Goal: Task Accomplishment & Management: Use online tool/utility

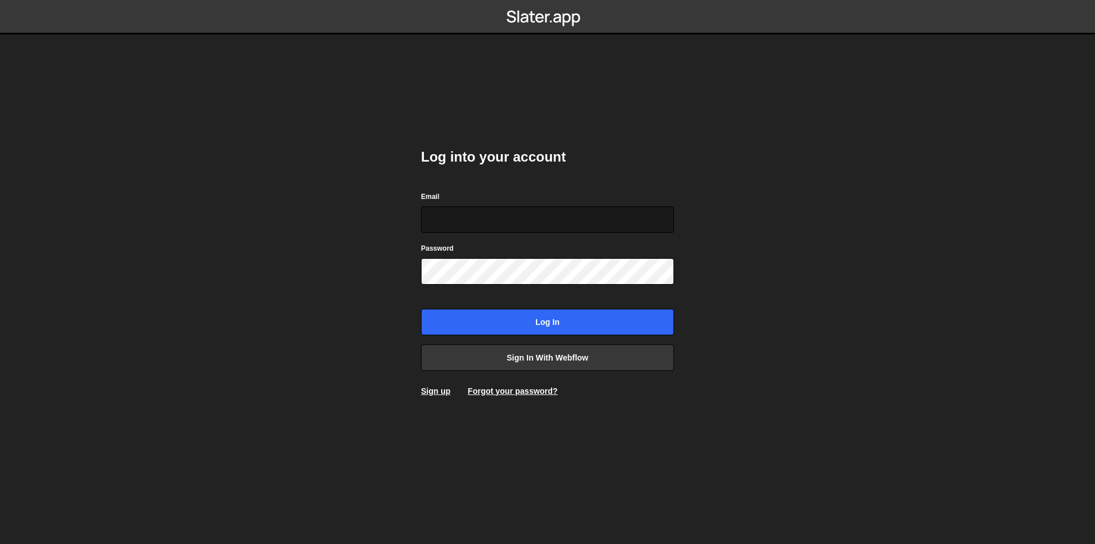
click at [534, 221] on input "Email" at bounding box center [547, 219] width 253 height 26
type input "skuzmic25@gmail.com"
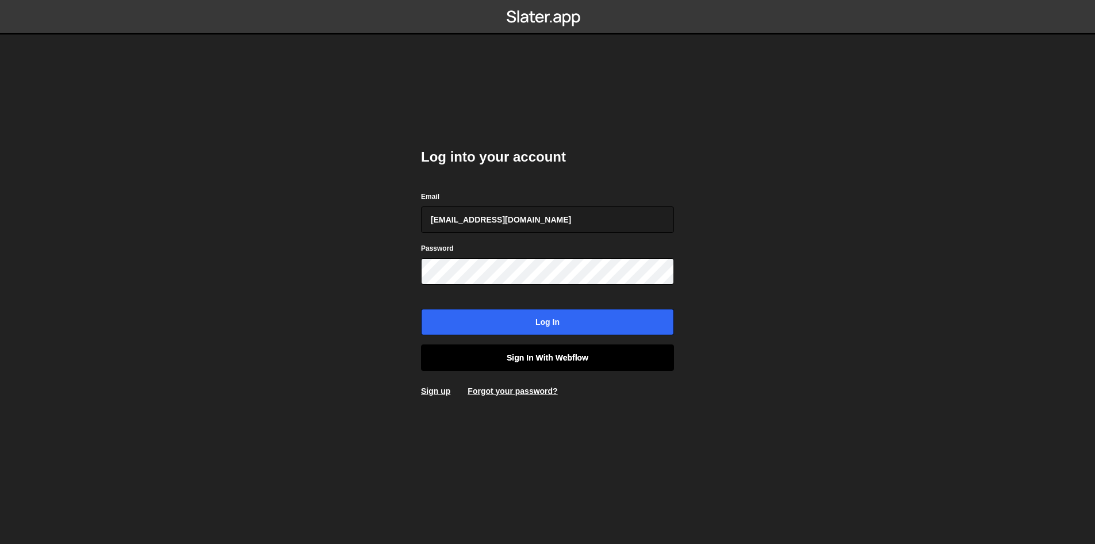
click at [520, 359] on link "Sign in with Webflow" at bounding box center [547, 357] width 253 height 26
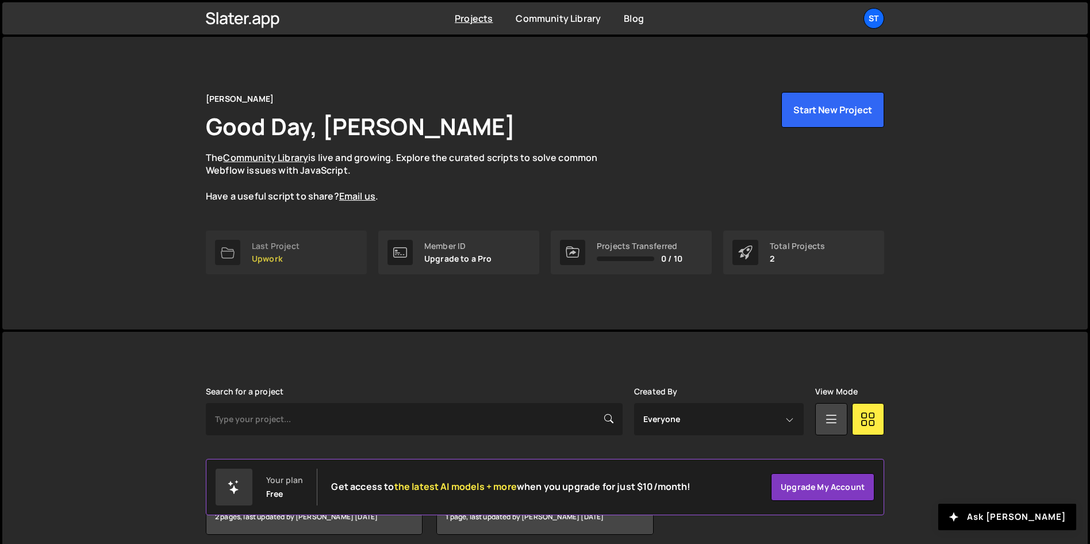
click at [328, 256] on link "Last Project Upwork" at bounding box center [286, 253] width 161 height 44
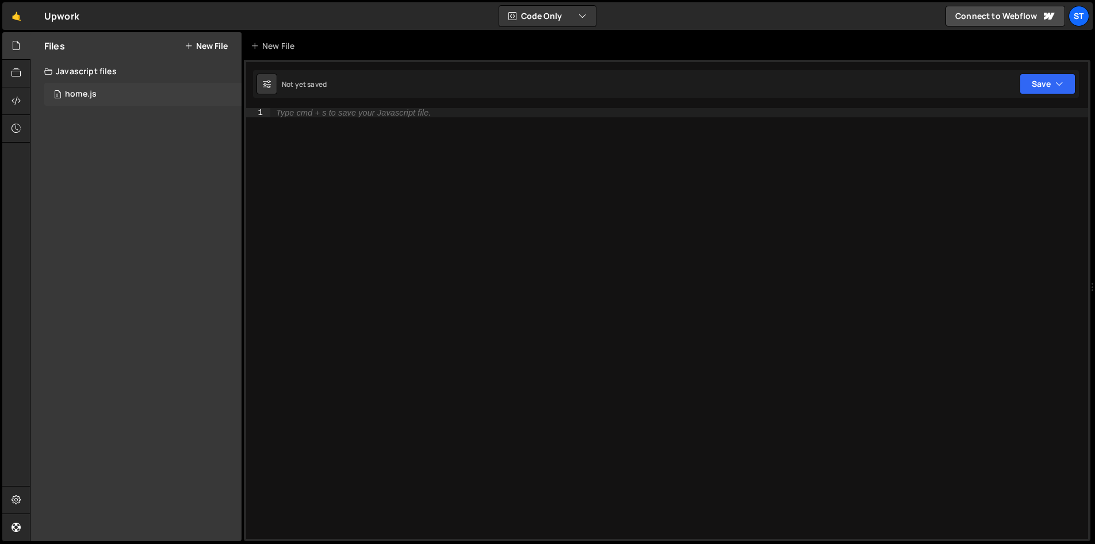
click at [109, 87] on div "0 home.js 0" at bounding box center [142, 94] width 197 height 23
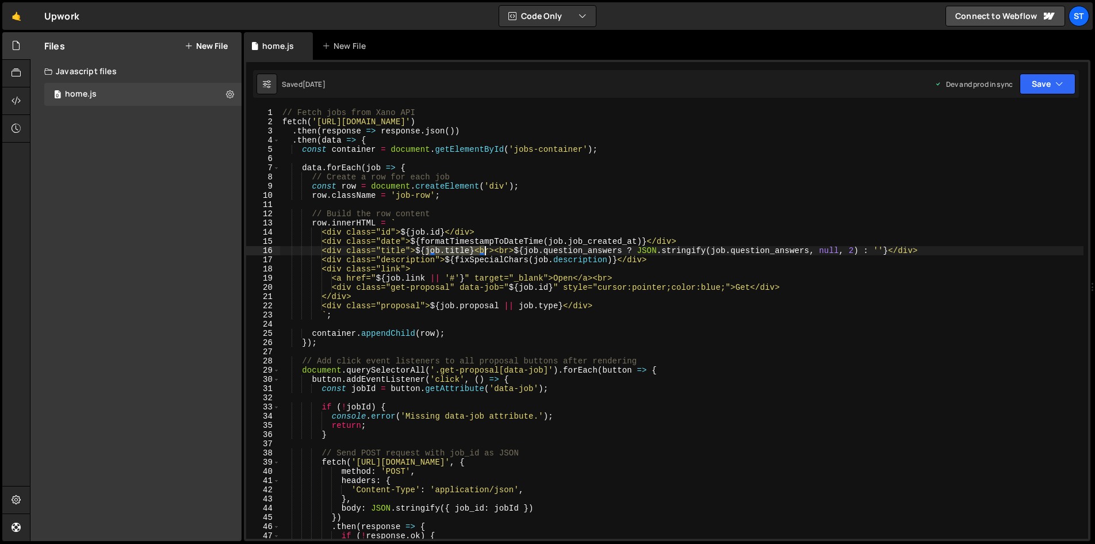
drag, startPoint x: 425, startPoint y: 251, endPoint x: 485, endPoint y: 252, distance: 60.4
click at [485, 252] on div "// Fetch jobs from Xano API fetch ( 'https://x8ki-letl-twmt.n7.xano.io/api:_xd5…" at bounding box center [681, 332] width 803 height 449
click at [424, 250] on div "// Fetch jobs from Xano API fetch ( 'https://x8ki-letl-twmt.n7.xano.io/api:_xd5…" at bounding box center [681, 323] width 803 height 431
paste textarea "${job.title}"
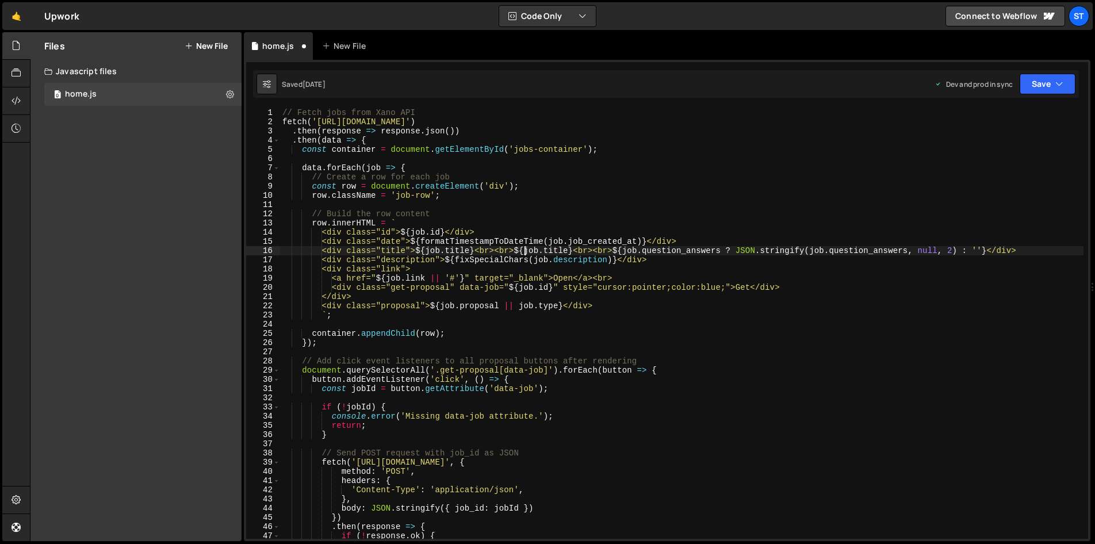
click at [465, 249] on div "// Fetch jobs from Xano API fetch ( 'https://x8ki-letl-twmt.n7.xano.io/api:_xd5…" at bounding box center [681, 332] width 803 height 449
click at [653, 250] on div "// Fetch jobs from Xano API fetch ( 'https://x8ki-letl-twmt.n7.xano.io/api:_xd5…" at bounding box center [681, 332] width 803 height 449
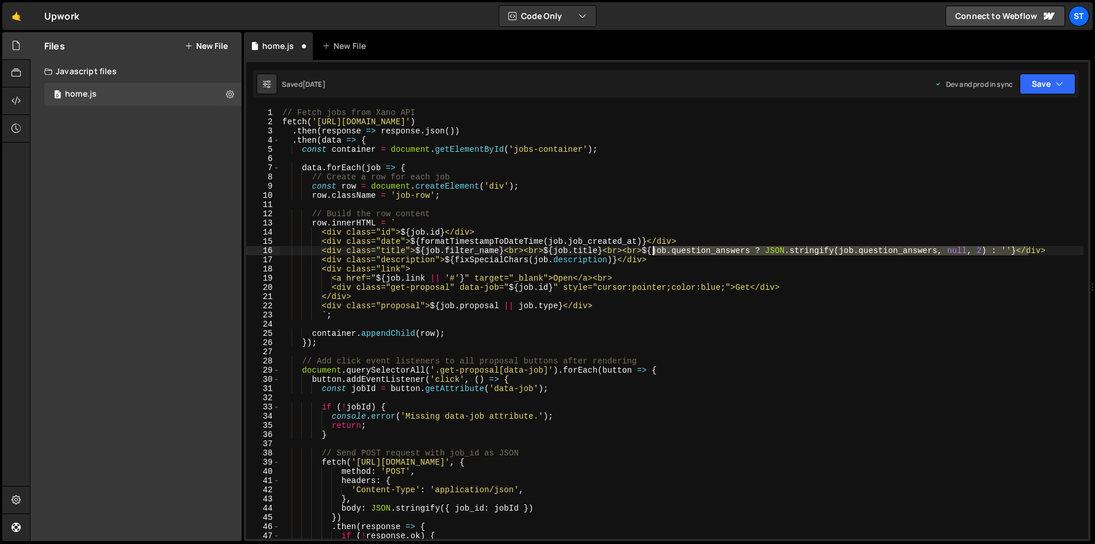
drag, startPoint x: 1029, startPoint y: 251, endPoint x: 652, endPoint y: 252, distance: 377.3
click at [652, 252] on div "// Fetch jobs from Xano API fetch ( 'https://x8ki-letl-twmt.n7.xano.io/api:_xd5…" at bounding box center [681, 332] width 803 height 449
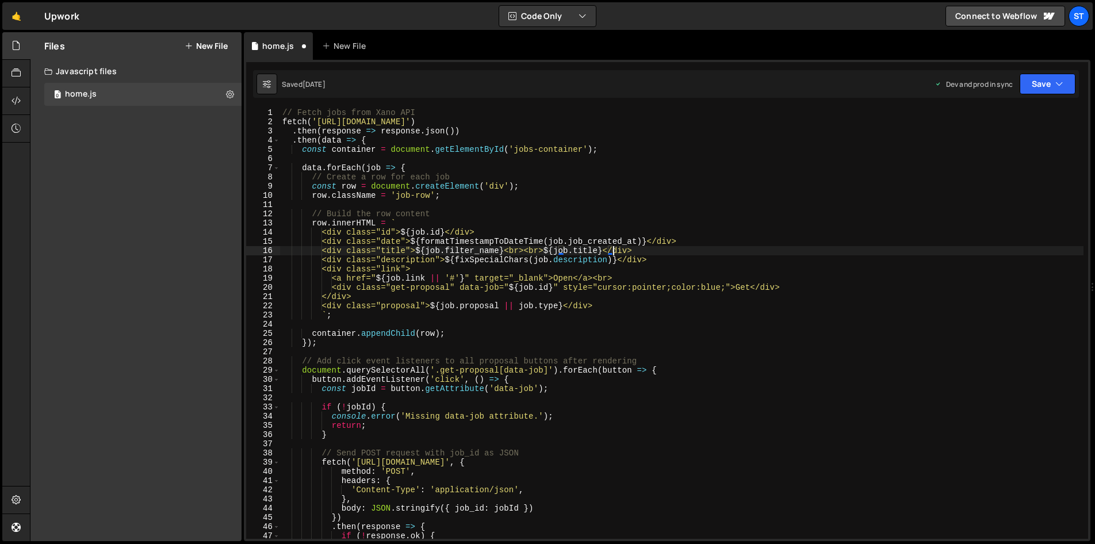
click at [630, 306] on div "// Fetch jobs from Xano API fetch ( 'https://x8ki-letl-twmt.n7.xano.io/api:_xd5…" at bounding box center [681, 332] width 803 height 449
type textarea "<div class="proposal">${job.proposal || job.type}</div>"
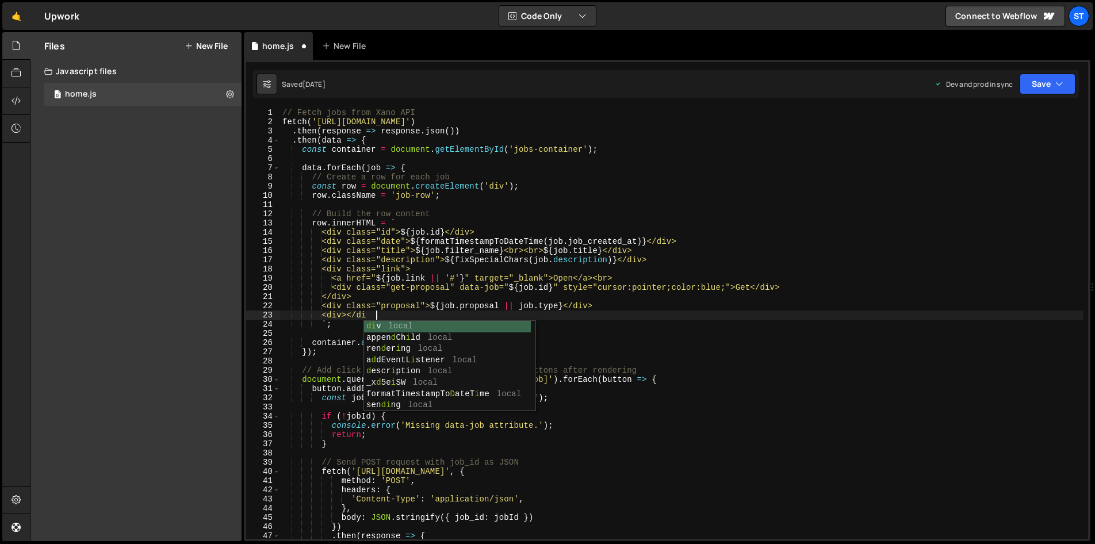
scroll to position [0, 6]
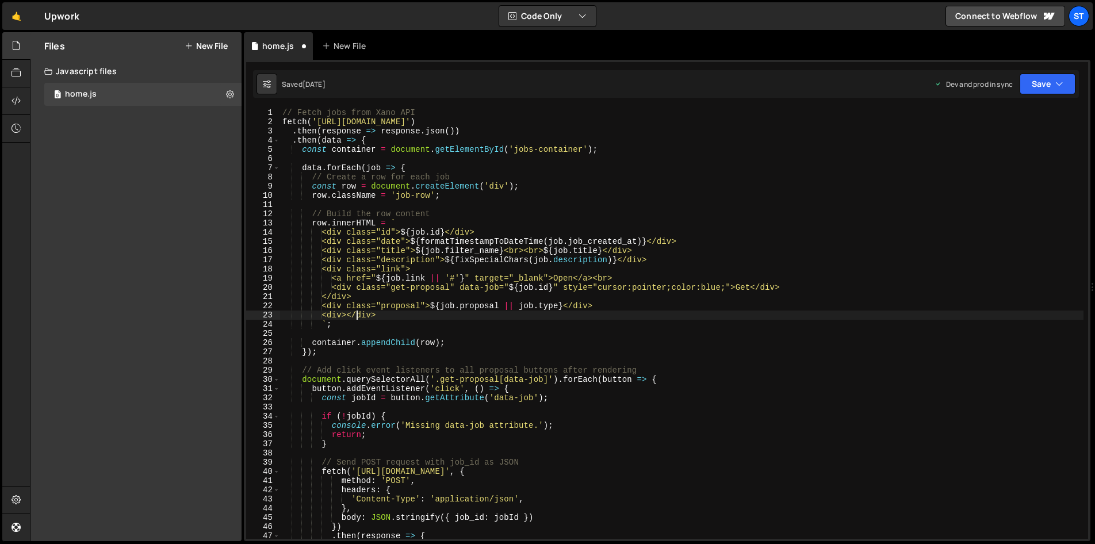
paste textarea "${job.question_answers ? JSON.stringify(job.question_answers, null, 2) : ''}"
click at [351, 316] on div "// Fetch jobs from Xano API fetch ( 'https://x8ki-letl-twmt.n7.xano.io/api:_xd5…" at bounding box center [681, 332] width 803 height 449
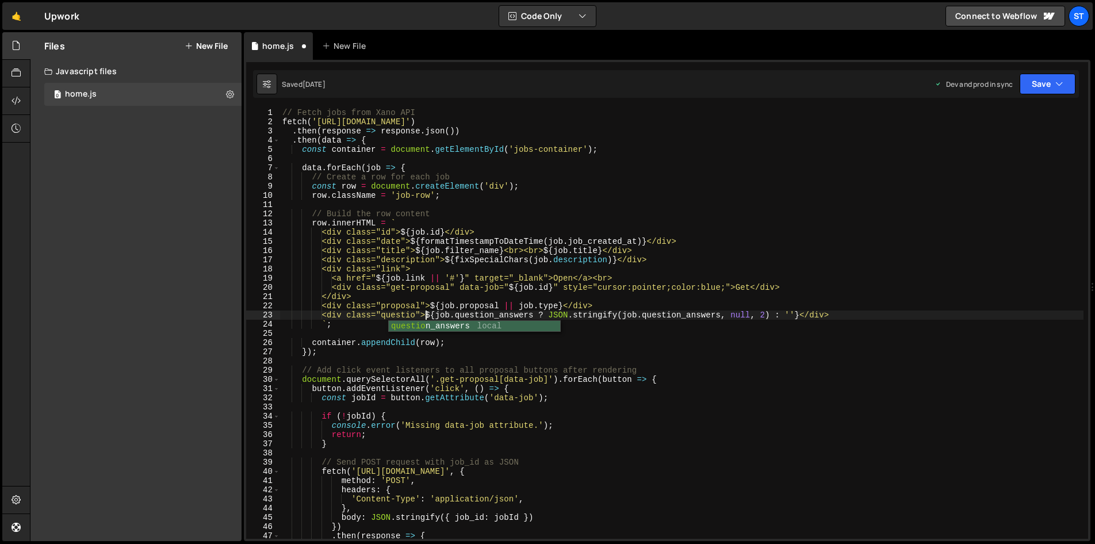
scroll to position [0, 10]
click at [523, 371] on div "// Fetch jobs from Xano API fetch ( 'https://x8ki-letl-twmt.n7.xano.io/api:_xd5…" at bounding box center [681, 332] width 803 height 449
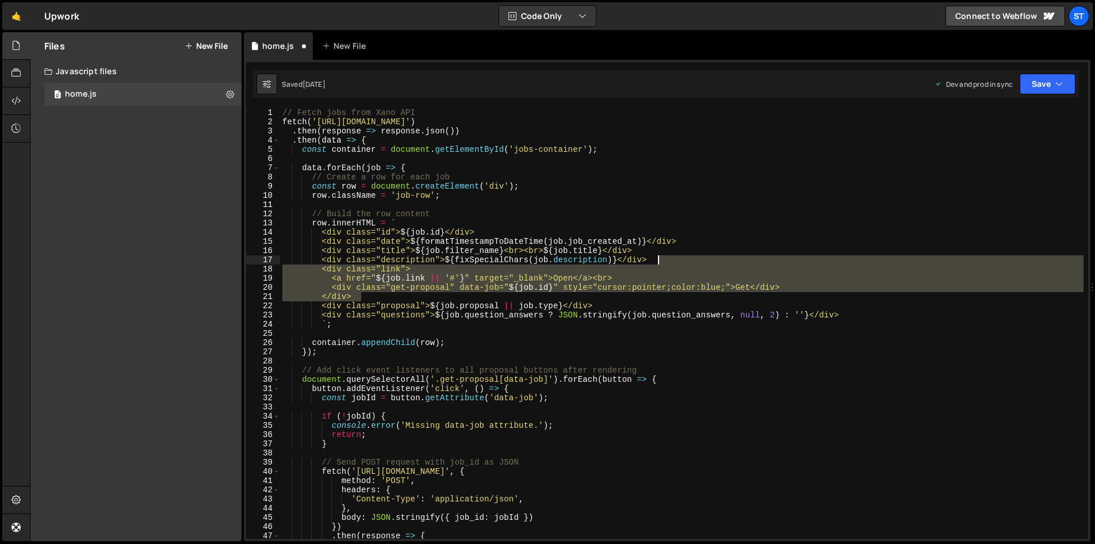
drag, startPoint x: 365, startPoint y: 299, endPoint x: 672, endPoint y: 260, distance: 309.0
click at [672, 260] on div "// Fetch jobs from Xano API fetch ( 'https://x8ki-letl-twmt.n7.xano.io/api:_xd5…" at bounding box center [681, 332] width 803 height 449
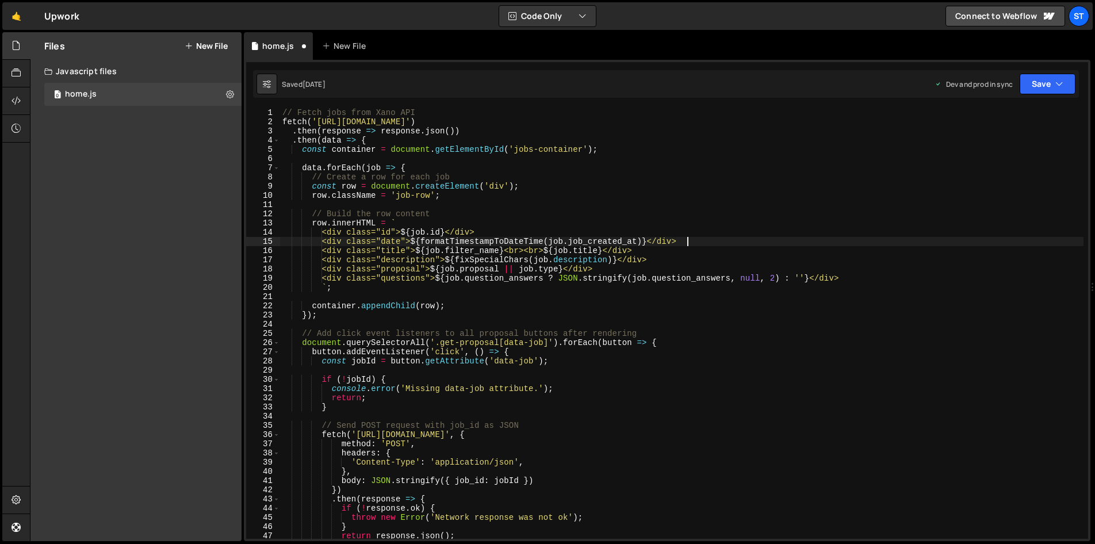
click at [703, 242] on div "// Fetch jobs from Xano API fetch ( 'https://x8ki-letl-twmt.n7.xano.io/api:_xd5…" at bounding box center [681, 332] width 803 height 449
paste textarea
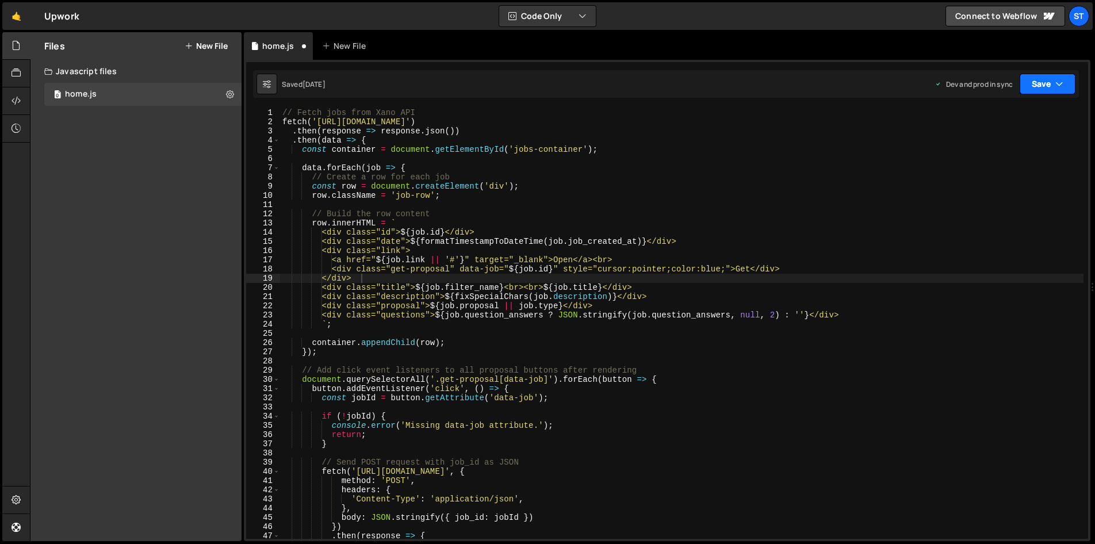
click at [1037, 88] on button "Save" at bounding box center [1048, 84] width 56 height 21
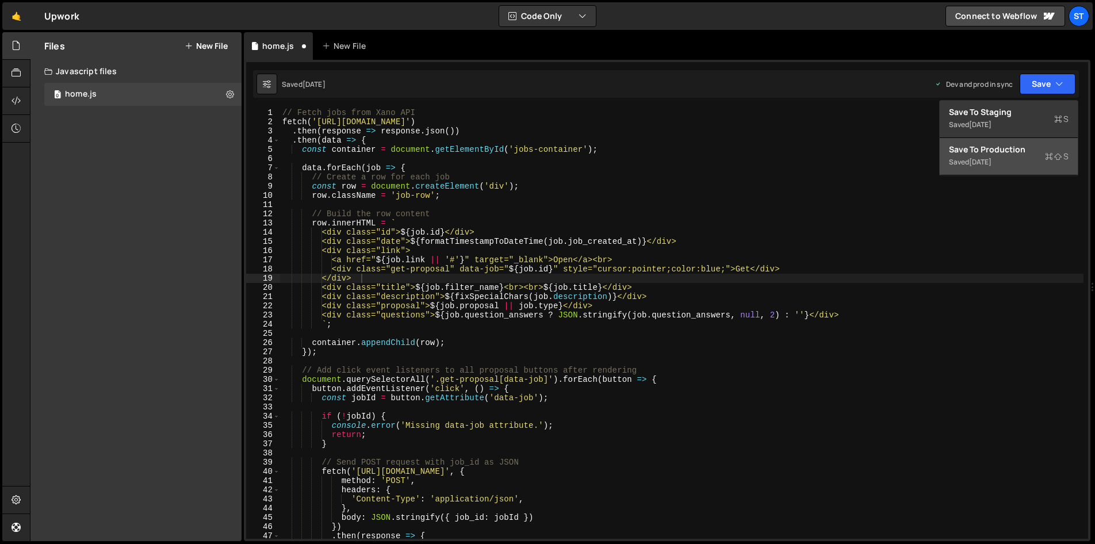
click at [1005, 152] on div "Save to Production S" at bounding box center [1009, 150] width 120 height 12
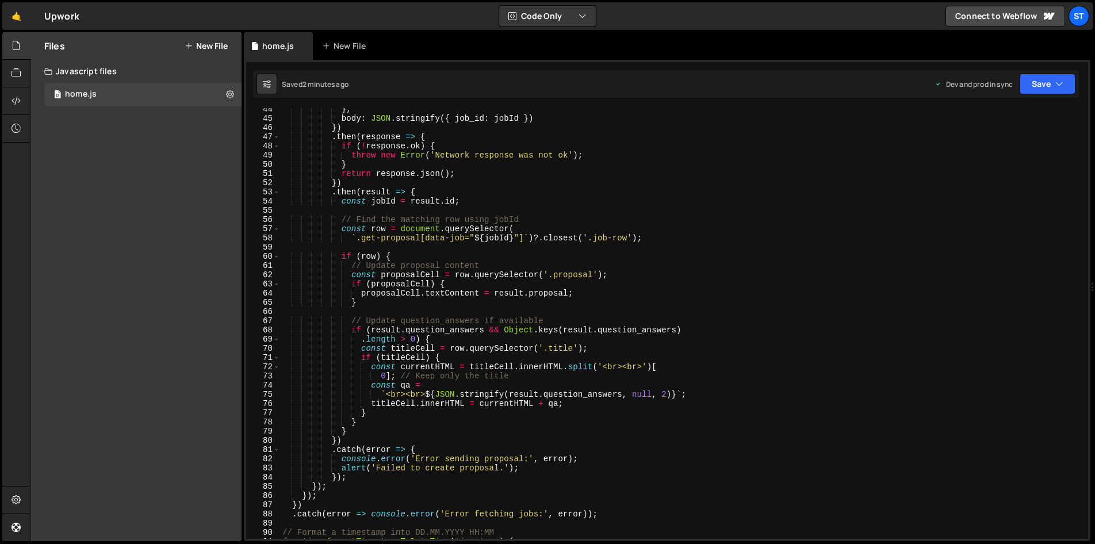
scroll to position [399, 0]
click at [566, 347] on div "} , body : JSON . stringify ({ job_id : jobId }) }) . then ( response => { if (…" at bounding box center [681, 329] width 803 height 449
click at [414, 350] on div "} , body : JSON . stringify ({ job_id : jobId }) }) . then ( response => { if (…" at bounding box center [681, 329] width 803 height 449
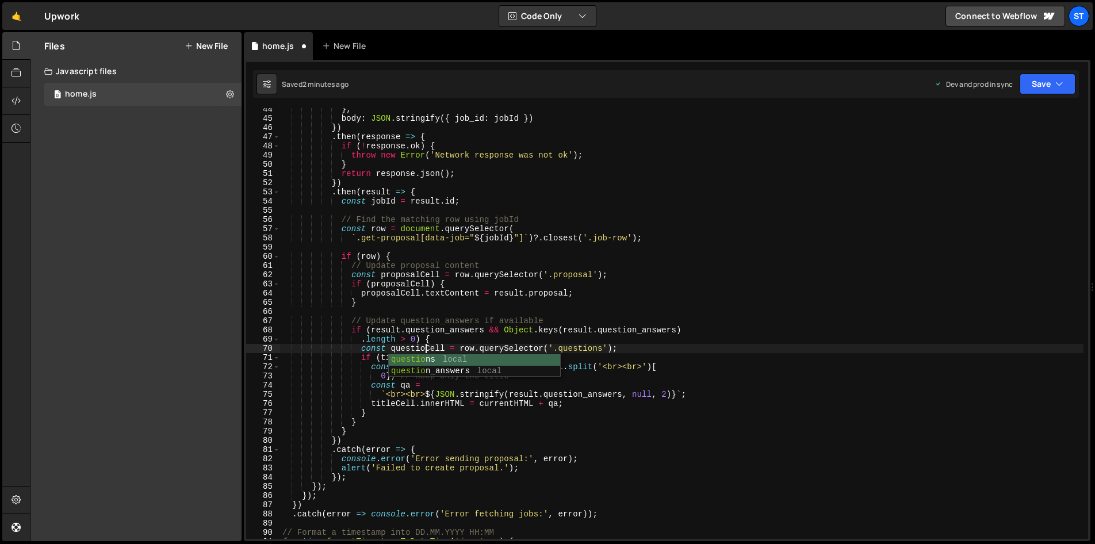
scroll to position [0, 10]
type textarea "const questionsCell = row.querySelector('.questions');"
click at [514, 311] on div "} , body : JSON . stringify ({ job_id : jobId }) }) . then ( response => { if (…" at bounding box center [681, 329] width 803 height 449
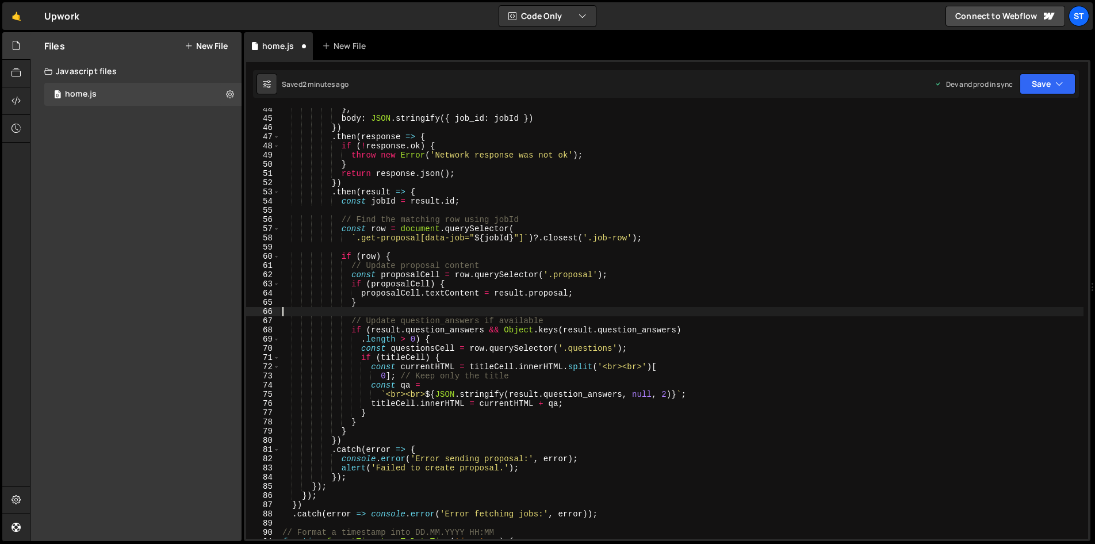
scroll to position [0, 0]
click at [404, 348] on div "} , body : JSON . stringify ({ job_id : jobId }) }) . then ( response => { if (…" at bounding box center [681, 329] width 803 height 449
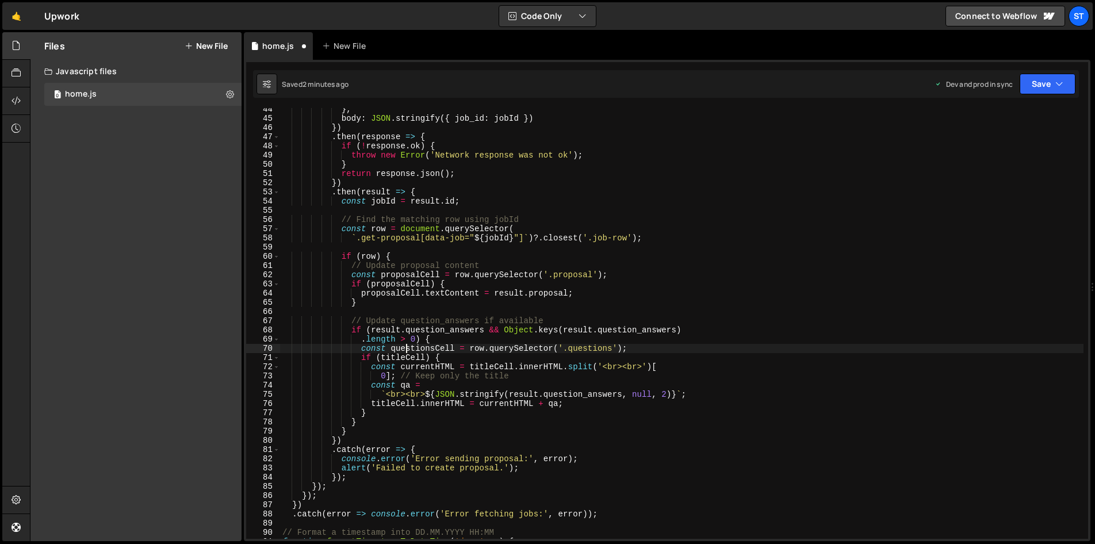
click at [404, 348] on div "} , body : JSON . stringify ({ job_id : jobId }) }) . then ( response => { if (…" at bounding box center [681, 329] width 803 height 449
click at [404, 360] on div "} , body : JSON . stringify ({ job_id : jobId }) }) . then ( response => { if (…" at bounding box center [681, 329] width 803 height 449
paste textarea "questions"
click at [394, 404] on div "} , body : JSON . stringify ({ job_id : jobId }) }) . then ( response => { if (…" at bounding box center [681, 329] width 803 height 449
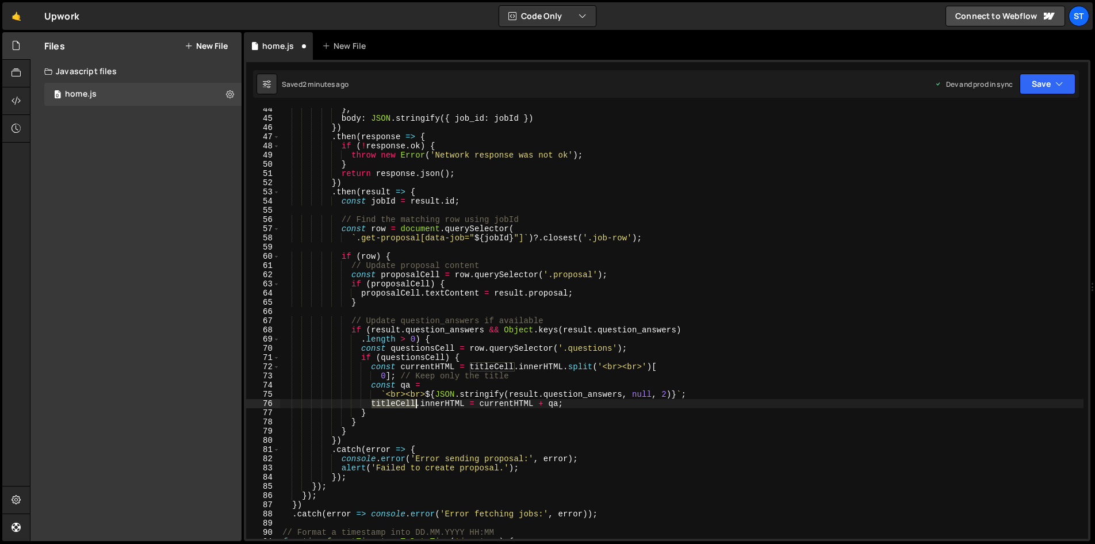
click at [394, 404] on div "} , body : JSON . stringify ({ job_id : jobId }) }) . then ( response => { if (…" at bounding box center [681, 329] width 803 height 449
paste textarea "questions"
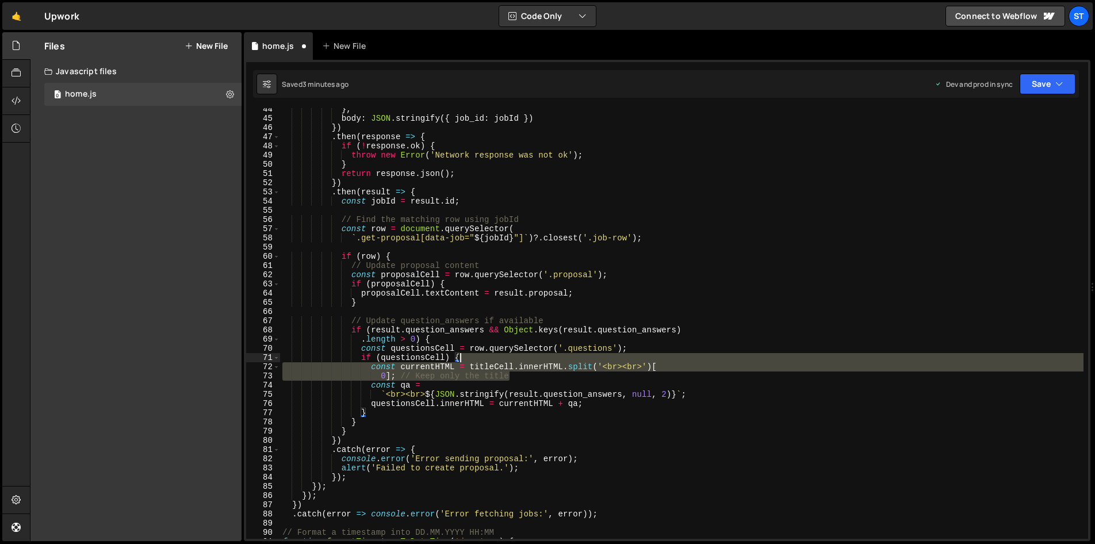
drag, startPoint x: 541, startPoint y: 374, endPoint x: 604, endPoint y: 357, distance: 65.6
click at [604, 357] on div "} , body : JSON . stringify ({ job_id : jobId }) }) . then ( response => { if (…" at bounding box center [681, 329] width 803 height 449
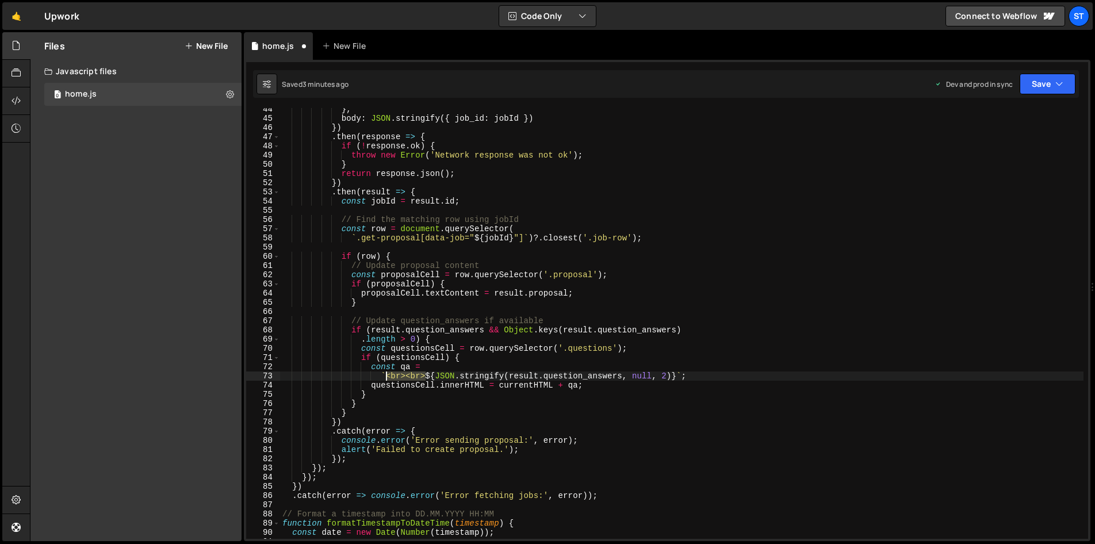
drag, startPoint x: 425, startPoint y: 375, endPoint x: 386, endPoint y: 375, distance: 39.1
click at [386, 375] on div "} , body : JSON . stringify ({ job_id : jobId }) }) . then ( response => { if (…" at bounding box center [681, 329] width 803 height 449
drag, startPoint x: 380, startPoint y: 373, endPoint x: 644, endPoint y: 376, distance: 264.0
click at [644, 376] on div "} , body : JSON . stringify ({ job_id : jobId }) }) . then ( response => { if (…" at bounding box center [681, 329] width 803 height 449
drag, startPoint x: 499, startPoint y: 386, endPoint x: 579, endPoint y: 384, distance: 80.0
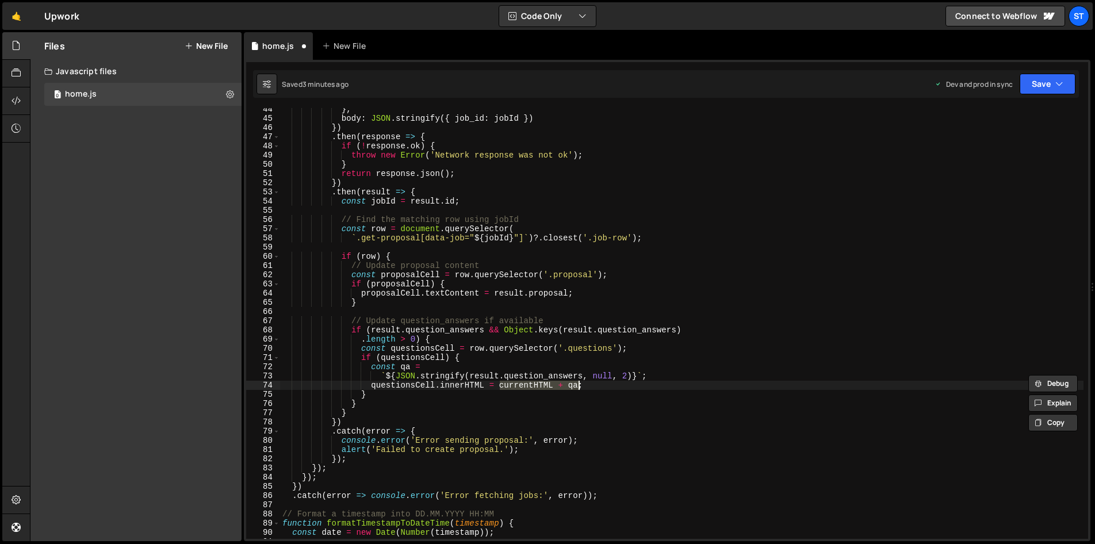
click at [579, 384] on div "} , body : JSON . stringify ({ job_id : jobId }) }) . then ( response => { if (…" at bounding box center [681, 329] width 803 height 449
paste textarea "`${JSON.stringify(result.question_answers, null, 2)}`"
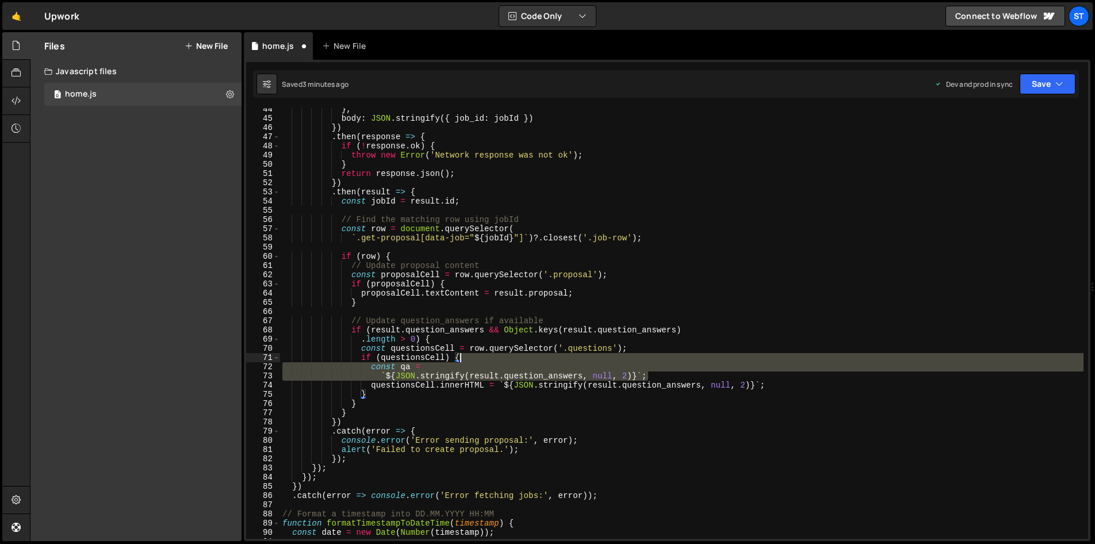
drag, startPoint x: 671, startPoint y: 377, endPoint x: 667, endPoint y: 358, distance: 19.4
click at [667, 358] on div "} , body : JSON . stringify ({ job_id : jobId }) }) . then ( response => { if (…" at bounding box center [681, 329] width 803 height 449
type textarea "if (questionsCell) {"
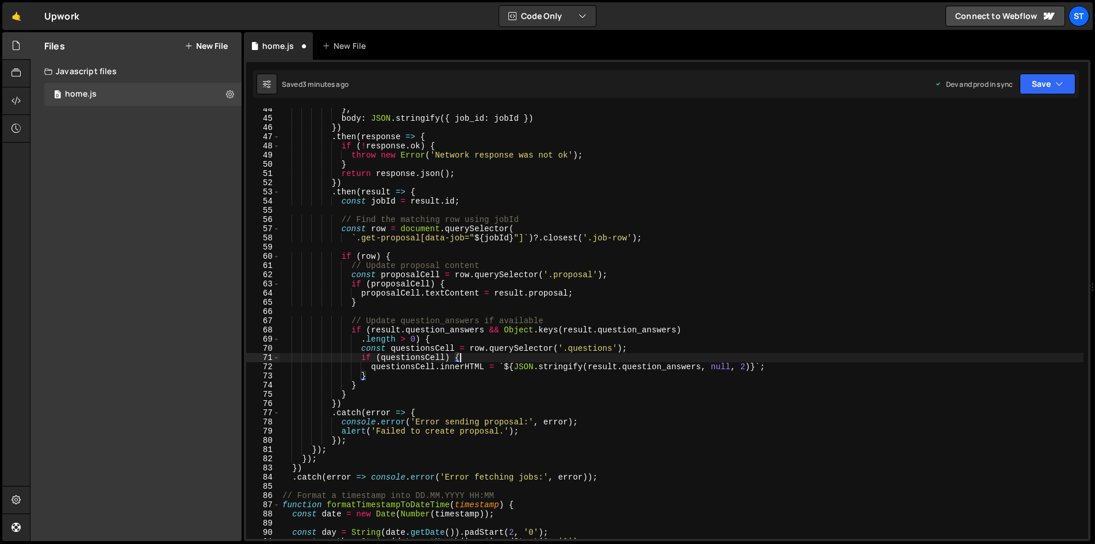
click at [677, 248] on div "} , body : JSON . stringify ({ job_id : jobId }) }) . then ( response => { if (…" at bounding box center [681, 329] width 803 height 449
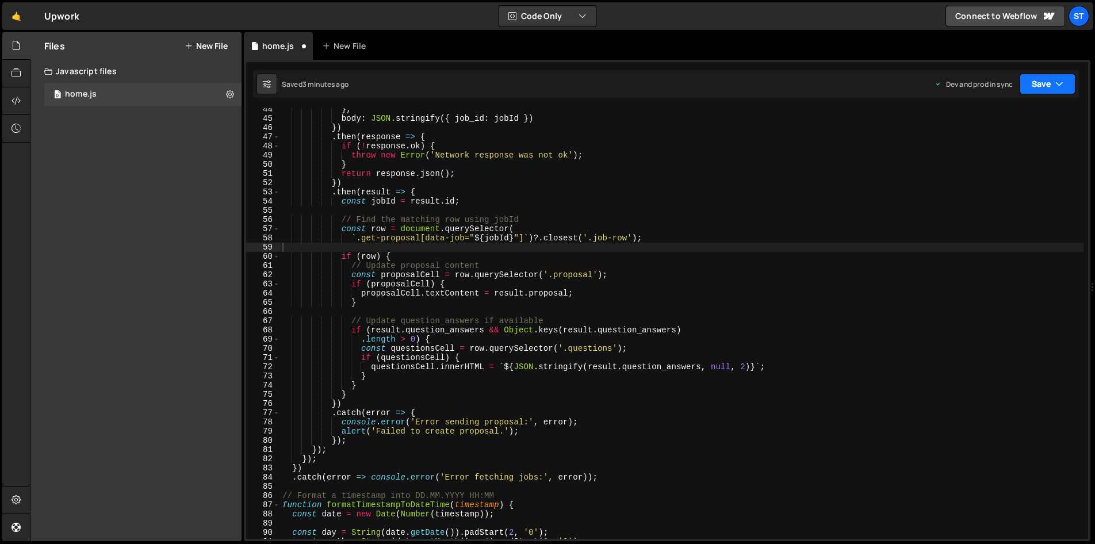
click at [1037, 82] on button "Save" at bounding box center [1048, 84] width 56 height 21
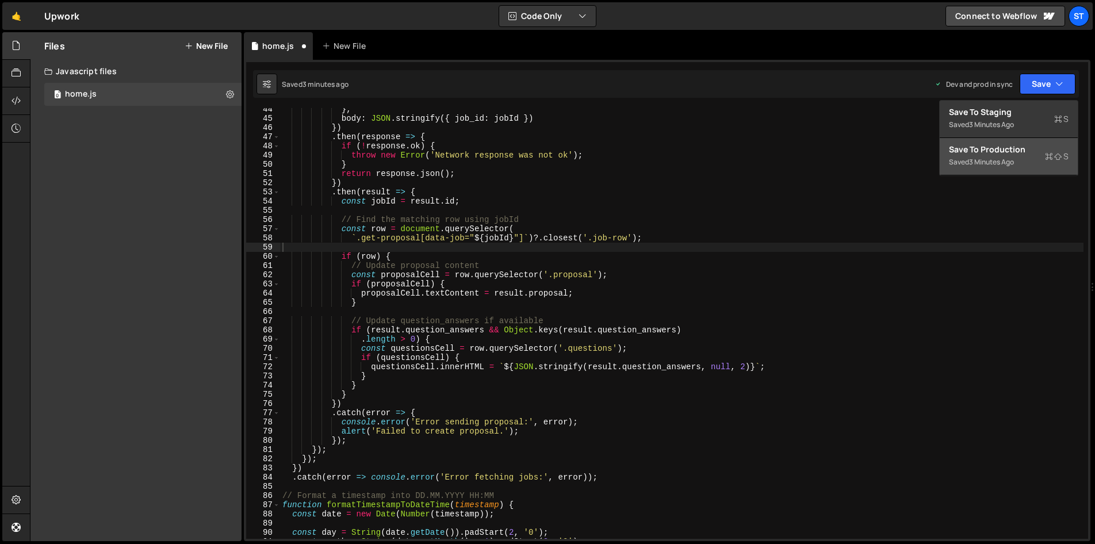
click at [1014, 160] on div "3 minutes ago" at bounding box center [991, 162] width 45 height 10
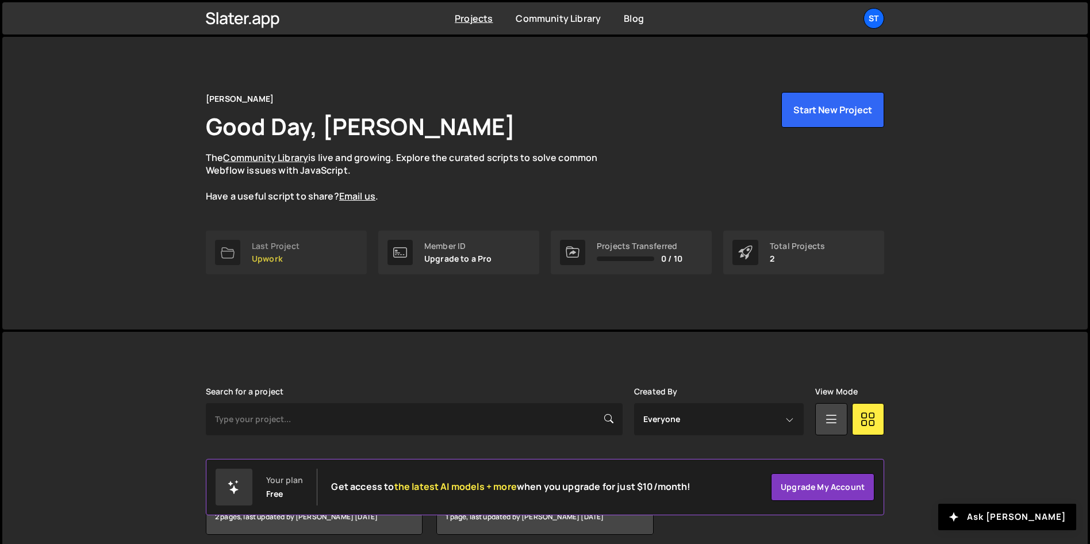
click at [332, 236] on link "Last Project Upwork" at bounding box center [286, 253] width 161 height 44
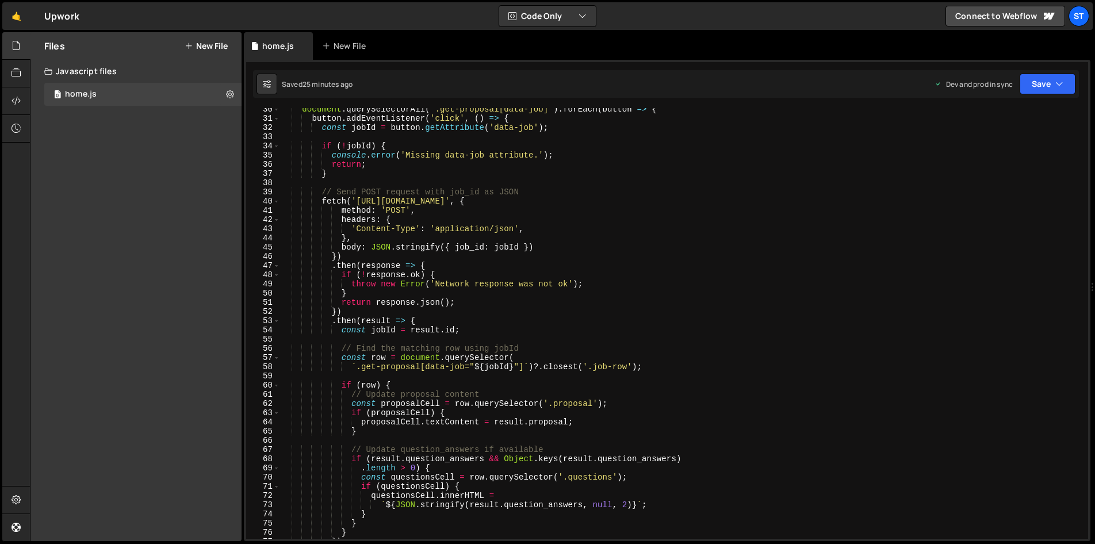
scroll to position [380, 0]
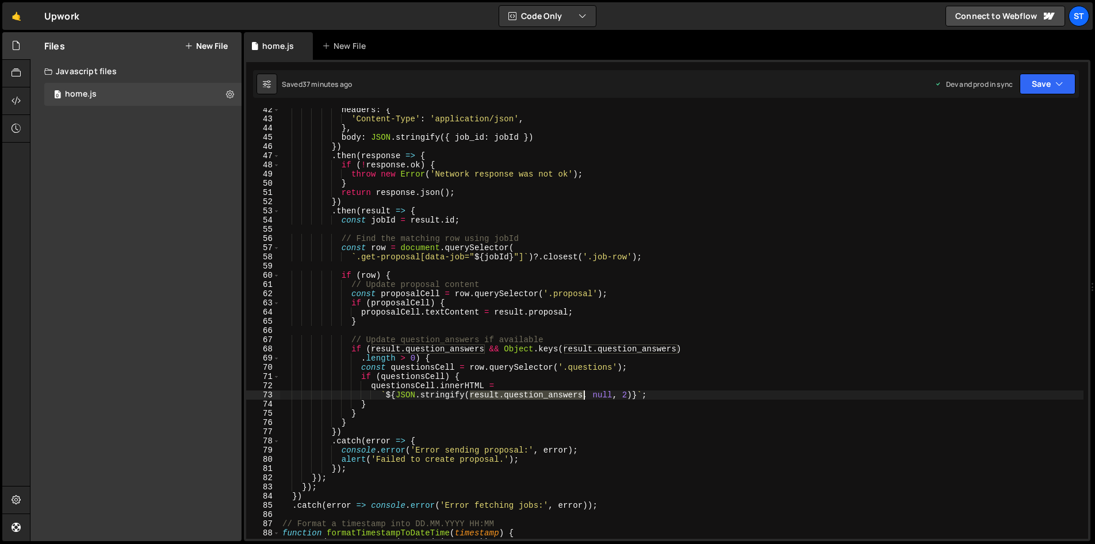
drag, startPoint x: 469, startPoint y: 397, endPoint x: 582, endPoint y: 396, distance: 112.7
click at [582, 396] on div "headers : { 'Content-Type' : 'application/json' , } , body : JSON . stringify (…" at bounding box center [681, 329] width 803 height 449
click at [479, 375] on div "headers : { 'Content-Type' : 'application/json' , } , body : JSON . stringify (…" at bounding box center [681, 329] width 803 height 449
type textarea "if (questionsCell) {"
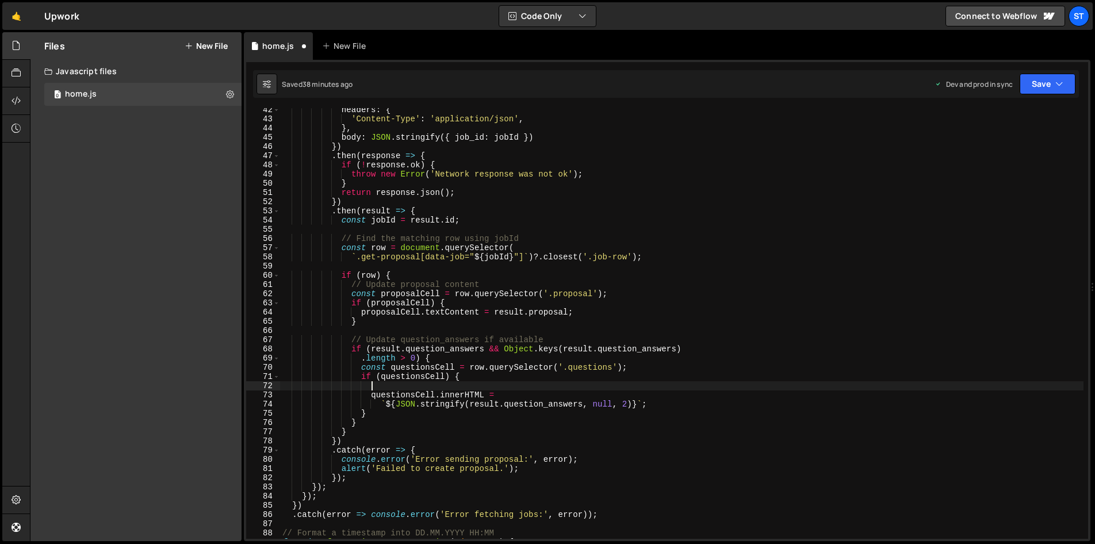
paste textarea "});"
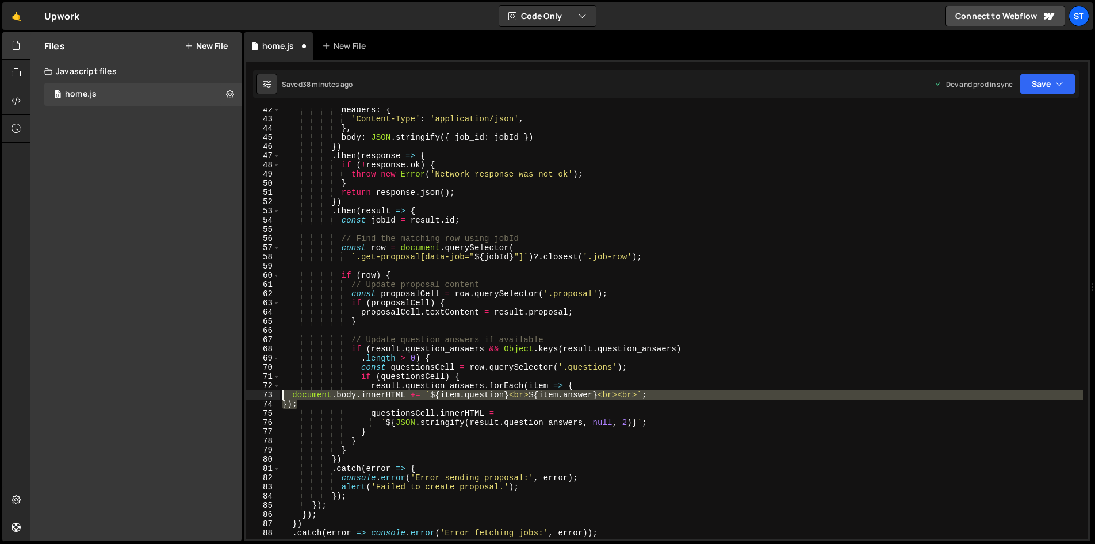
drag, startPoint x: 305, startPoint y: 403, endPoint x: 278, endPoint y: 394, distance: 28.4
click at [278, 394] on div "}); 42 43 44 45 46 47 48 49 50 51 52 53 54 55 56 57 58 59 60 61 62 63 64 65 66 …" at bounding box center [667, 323] width 842 height 431
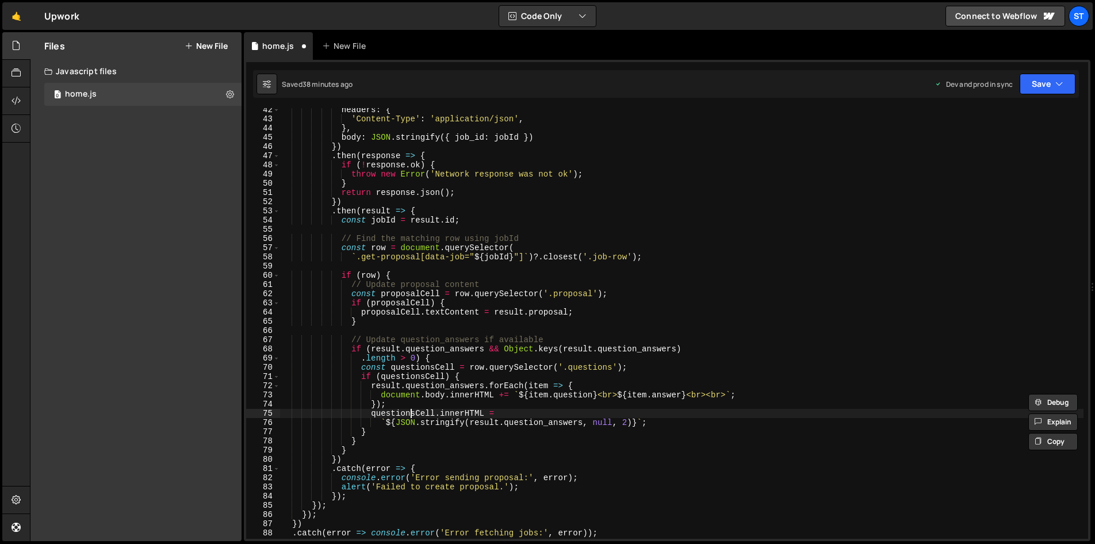
click at [409, 409] on div "headers : { 'Content-Type' : 'application/json' , } , body : JSON . stringify (…" at bounding box center [681, 329] width 803 height 449
click at [403, 413] on div "headers : { 'Content-Type' : 'application/json' , } , body : JSON . stringify (…" at bounding box center [681, 329] width 803 height 449
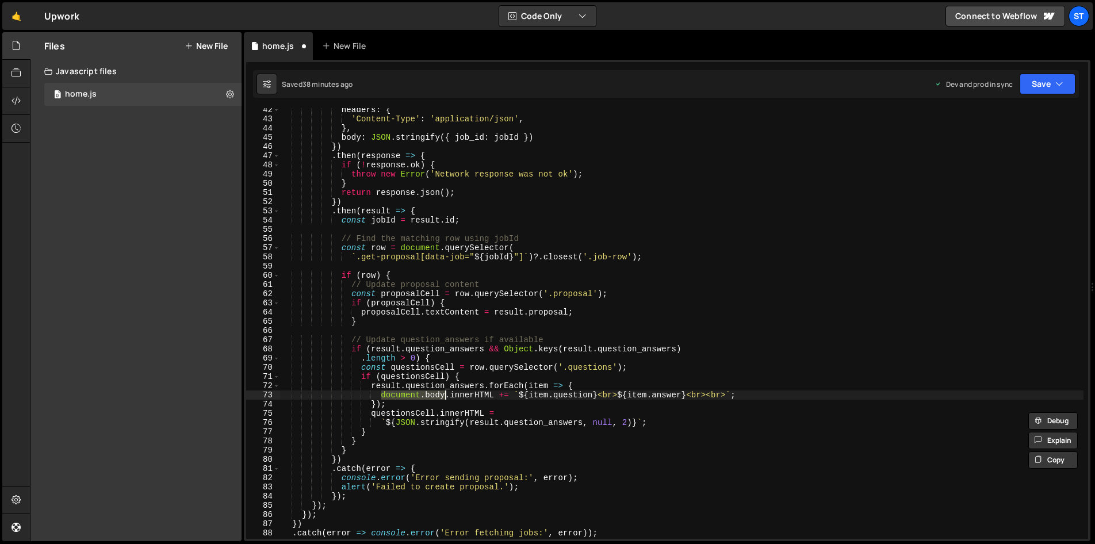
drag, startPoint x: 382, startPoint y: 395, endPoint x: 446, endPoint y: 395, distance: 63.3
click at [446, 395] on div "headers : { 'Content-Type' : 'application/json' , } , body : JSON . stringify (…" at bounding box center [681, 329] width 803 height 449
paste textarea "questionsCell"
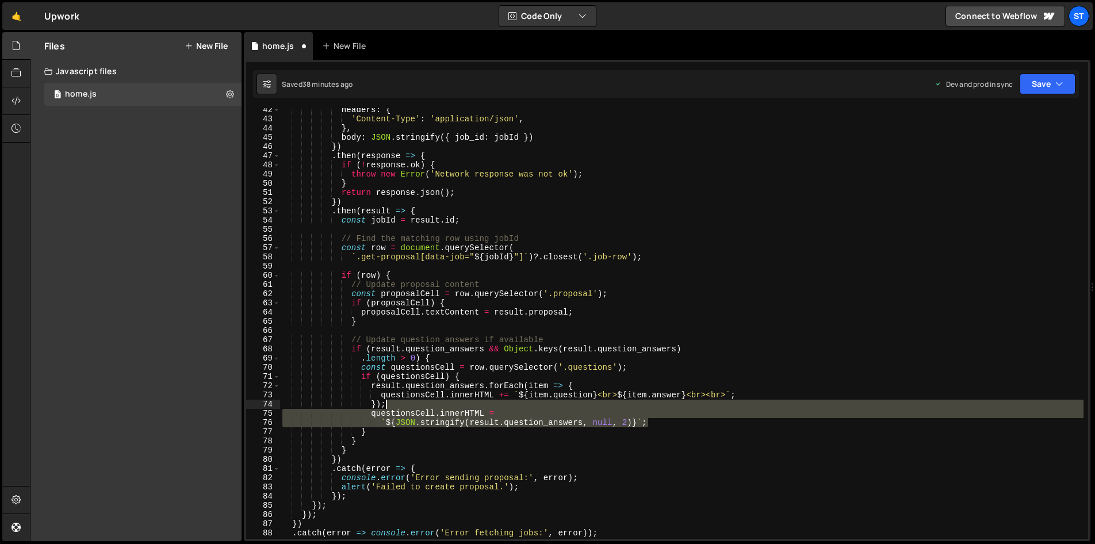
drag, startPoint x: 668, startPoint y: 425, endPoint x: 661, endPoint y: 407, distance: 19.1
click at [661, 407] on div "headers : { 'Content-Type' : 'application/json' , } , body : JSON . stringify (…" at bounding box center [681, 329] width 803 height 449
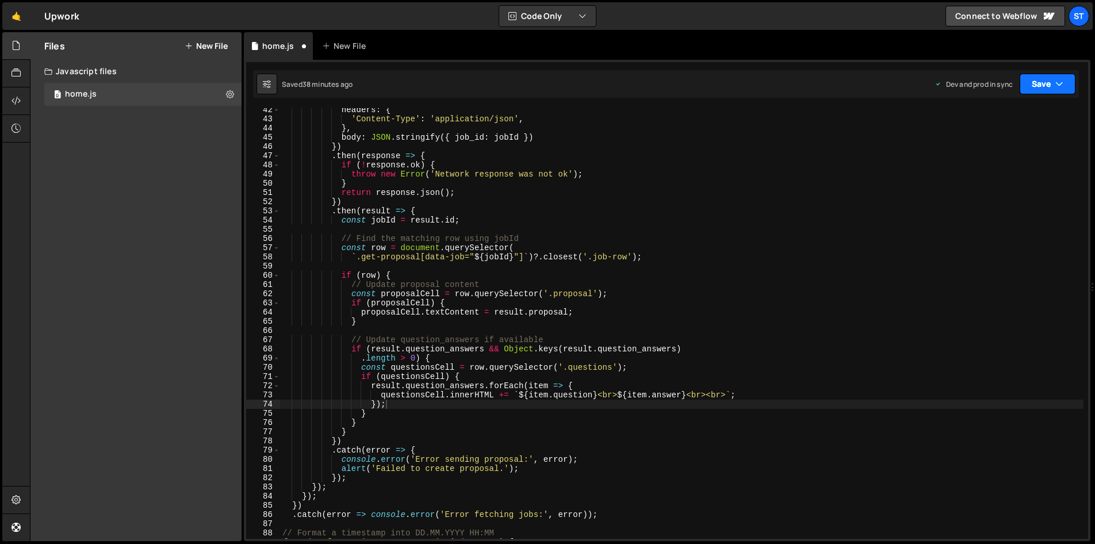
click at [1041, 83] on button "Save" at bounding box center [1048, 84] width 56 height 21
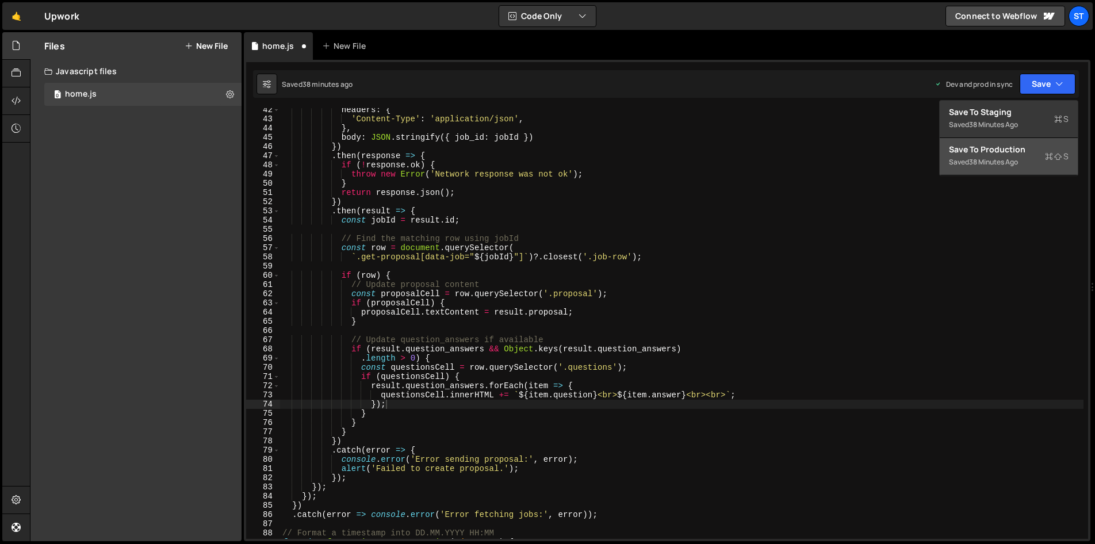
click at [1016, 155] on div "Saved 38 minutes ago" at bounding box center [1009, 162] width 120 height 14
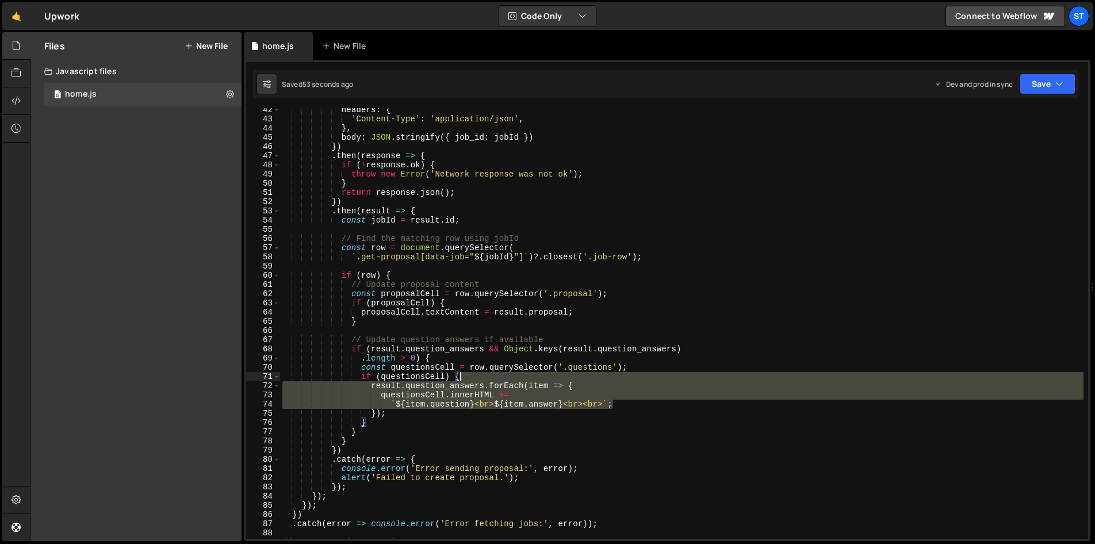
drag, startPoint x: 650, startPoint y: 404, endPoint x: 633, endPoint y: 373, distance: 35.5
click at [633, 373] on div "headers : { 'Content-Type' : 'application/json' , } , body : JSON . stringify (…" at bounding box center [681, 329] width 803 height 449
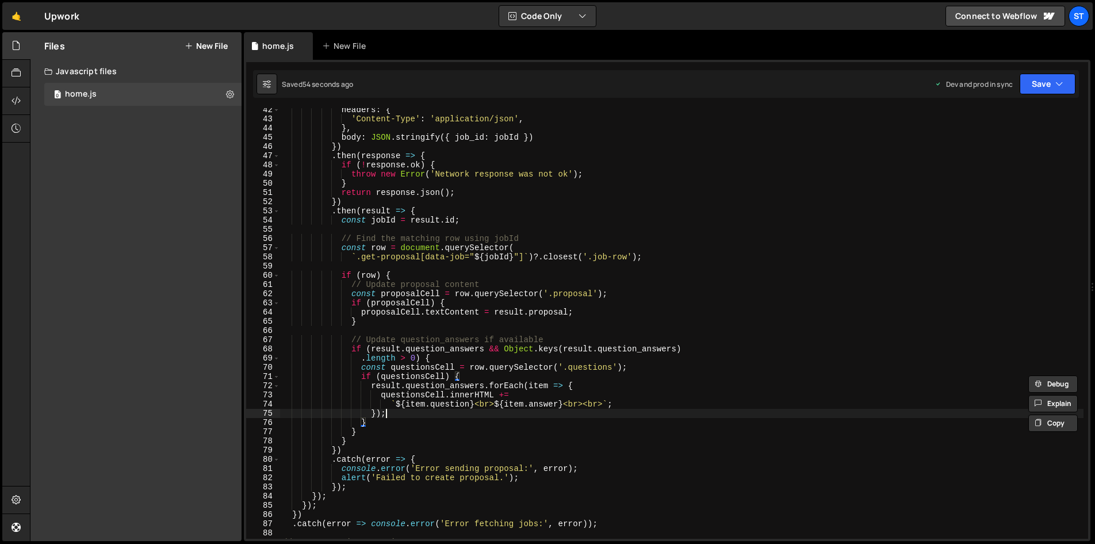
click at [412, 413] on div "headers : { 'Content-Type' : 'application/json' , } , body : JSON . stringify (…" at bounding box center [681, 329] width 803 height 449
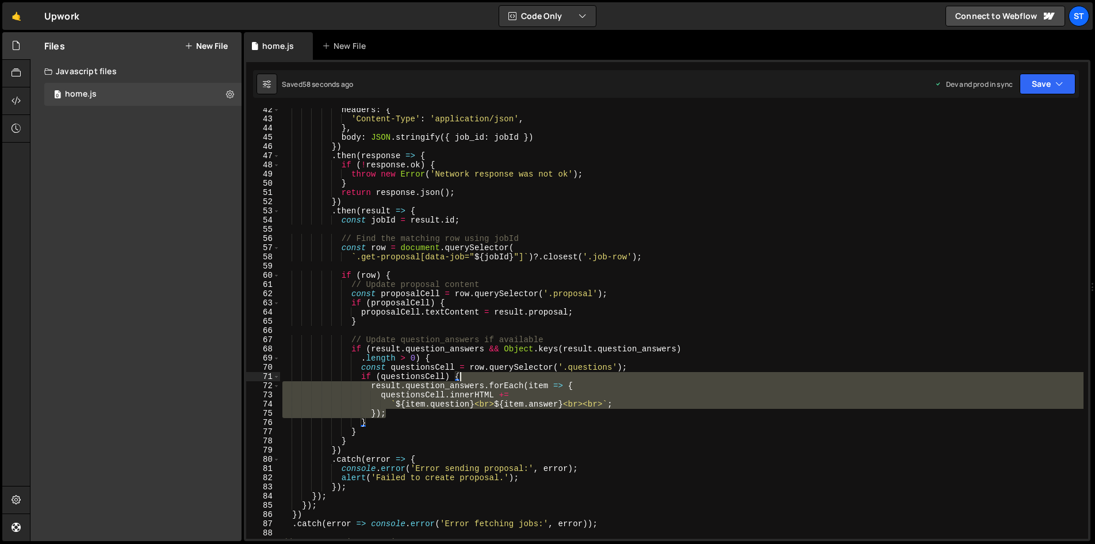
drag, startPoint x: 397, startPoint y: 416, endPoint x: 474, endPoint y: 376, distance: 86.9
click at [474, 376] on div "headers : { 'Content-Type' : 'application/json' , } , body : JSON . stringify (…" at bounding box center [681, 329] width 803 height 449
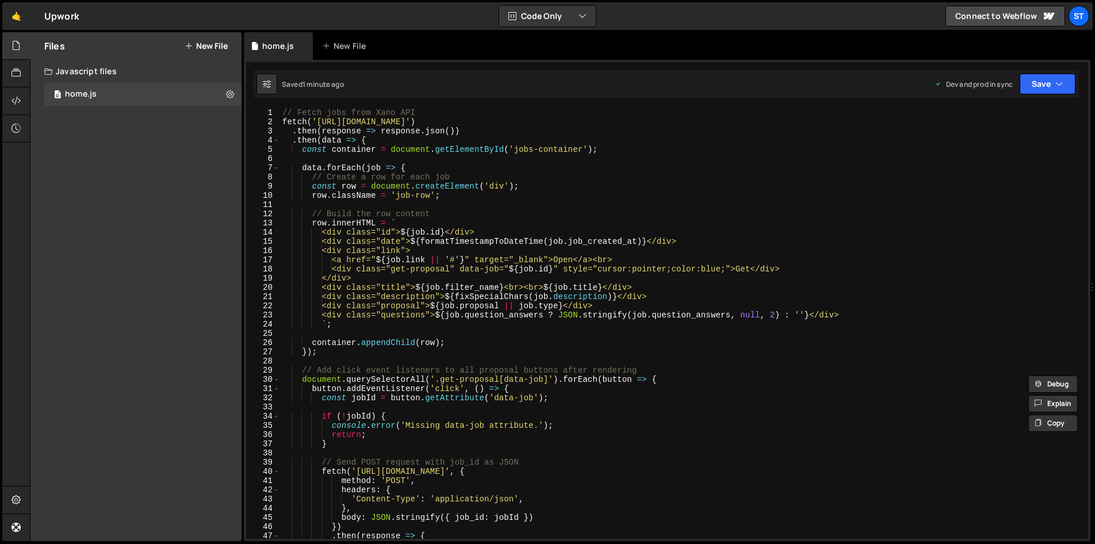
scroll to position [0, 0]
click at [466, 197] on div "// Fetch jobs from Xano API fetch ( '[URL][DOMAIN_NAME]' ) . then ( response =>…" at bounding box center [681, 332] width 803 height 449
paste textarea "})"
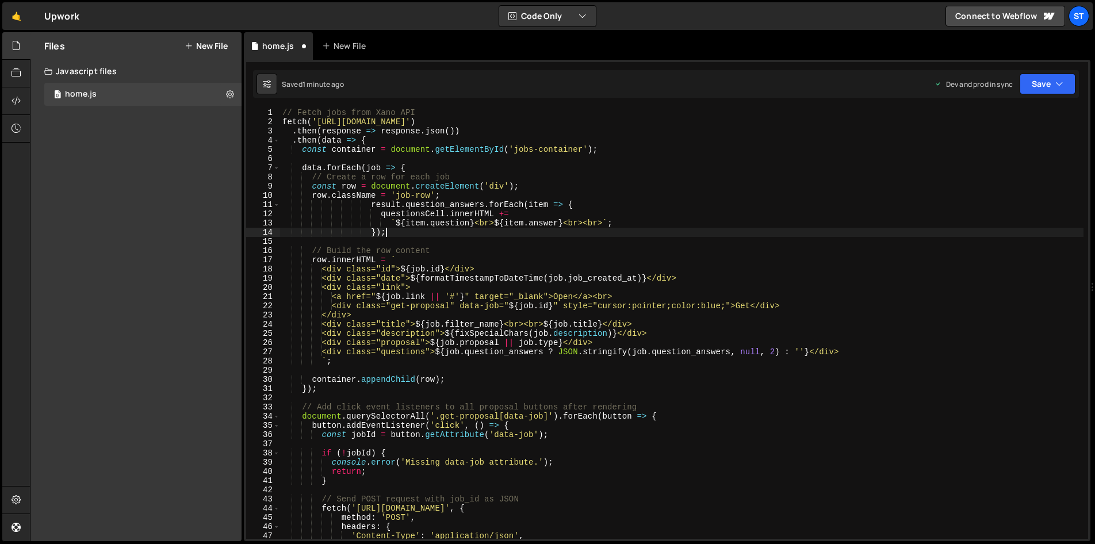
click at [456, 196] on div "// Fetch jobs from Xano API fetch ( '[URL][DOMAIN_NAME]' ) . then ( response =>…" at bounding box center [681, 332] width 803 height 449
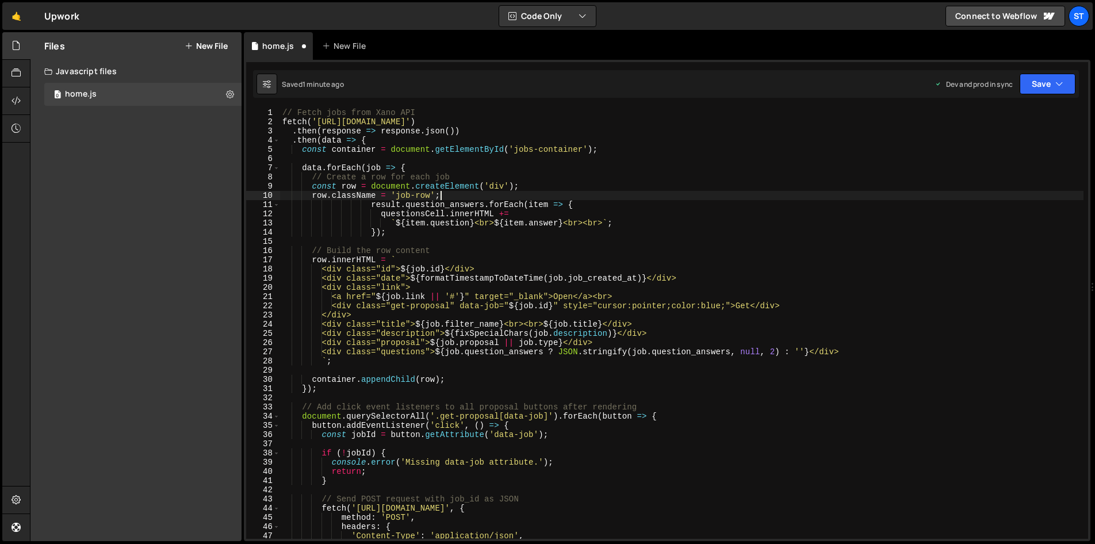
type textarea "row.className = 'job-row';"
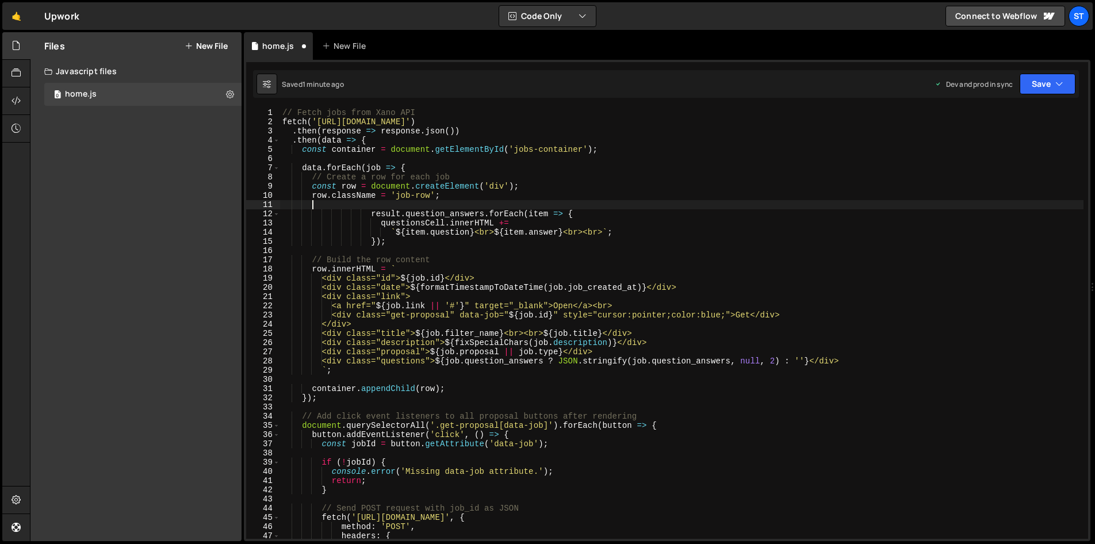
type textarea "l"
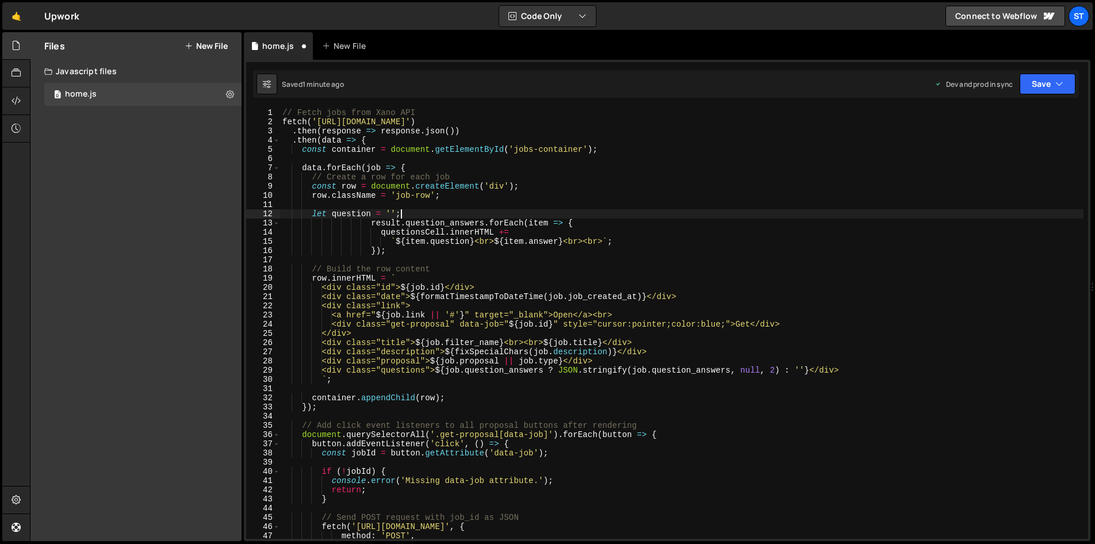
scroll to position [0, 7]
click at [347, 217] on div "// Fetch jobs from Xano API fetch ( '[URL][DOMAIN_NAME]' ) . then ( response =>…" at bounding box center [681, 332] width 803 height 449
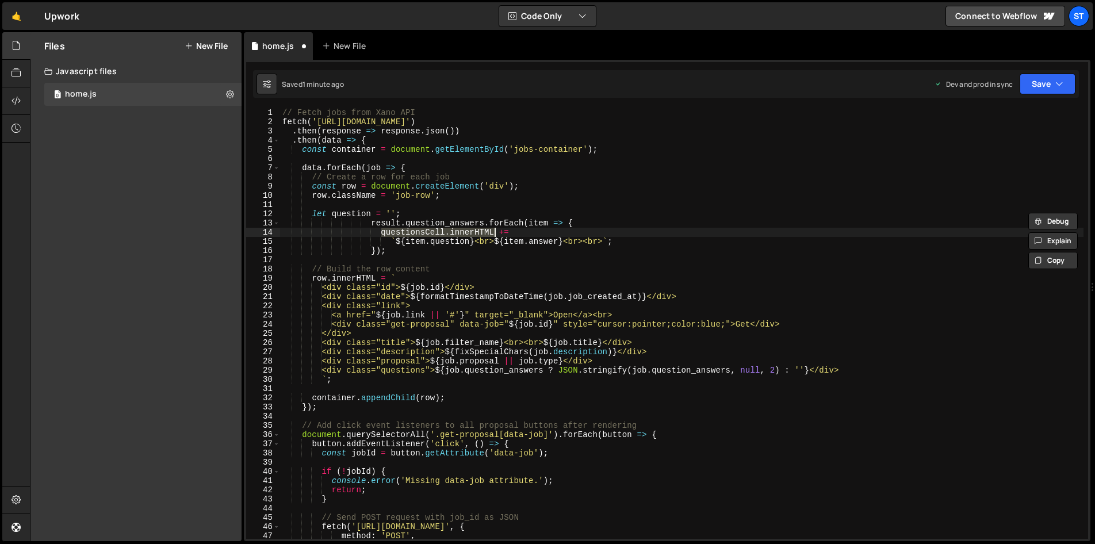
drag, startPoint x: 381, startPoint y: 233, endPoint x: 494, endPoint y: 231, distance: 112.7
click at [494, 231] on div "// Fetch jobs from Xano API fetch ( '[URL][DOMAIN_NAME]' ) . then ( response =>…" at bounding box center [681, 332] width 803 height 449
paste textarea
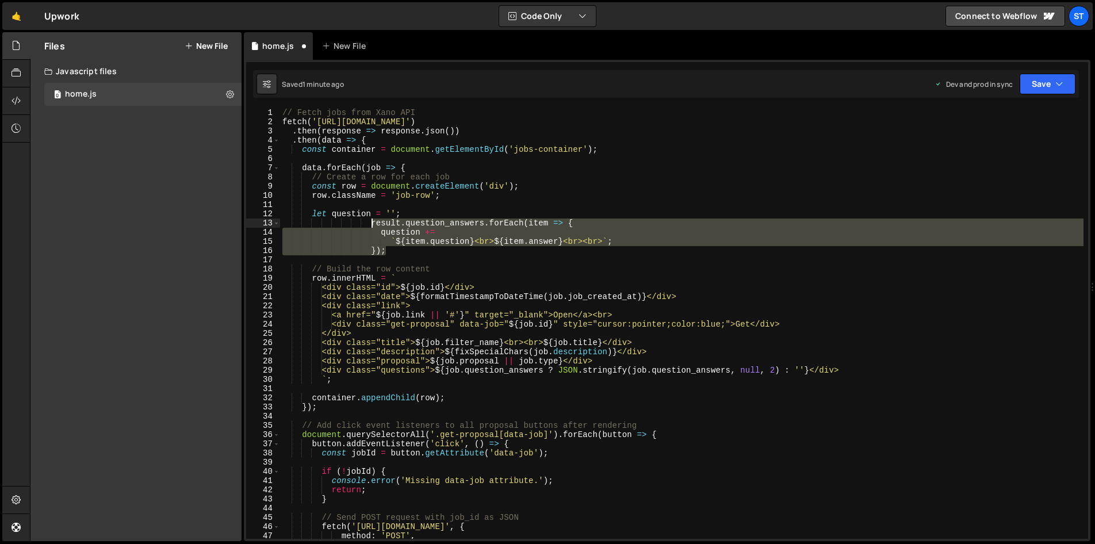
drag, startPoint x: 389, startPoint y: 249, endPoint x: 371, endPoint y: 225, distance: 30.4
click at [371, 225] on div "// Fetch jobs from Xano API fetch ( '[URL][DOMAIN_NAME]' ) . then ( response =>…" at bounding box center [681, 332] width 803 height 449
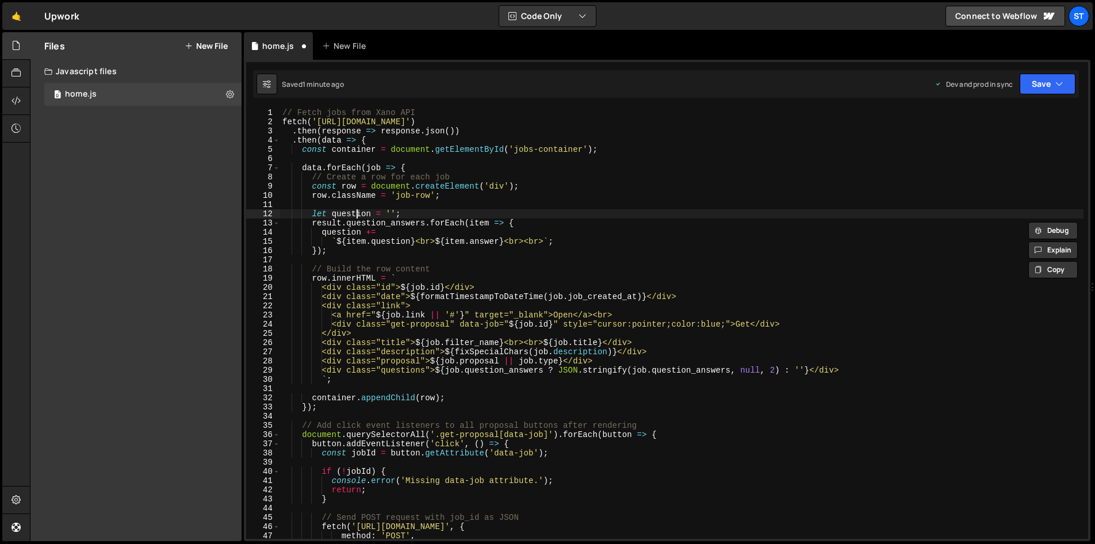
click at [357, 215] on div "// Fetch jobs from Xano API fetch ( '[URL][DOMAIN_NAME]' ) . then ( response =>…" at bounding box center [681, 332] width 803 height 449
drag, startPoint x: 446, startPoint y: 369, endPoint x: 552, endPoint y: 368, distance: 106.4
click at [552, 368] on div "// Fetch jobs from Xano API fetch ( '[URL][DOMAIN_NAME]' ) . then ( response =>…" at bounding box center [681, 332] width 803 height 449
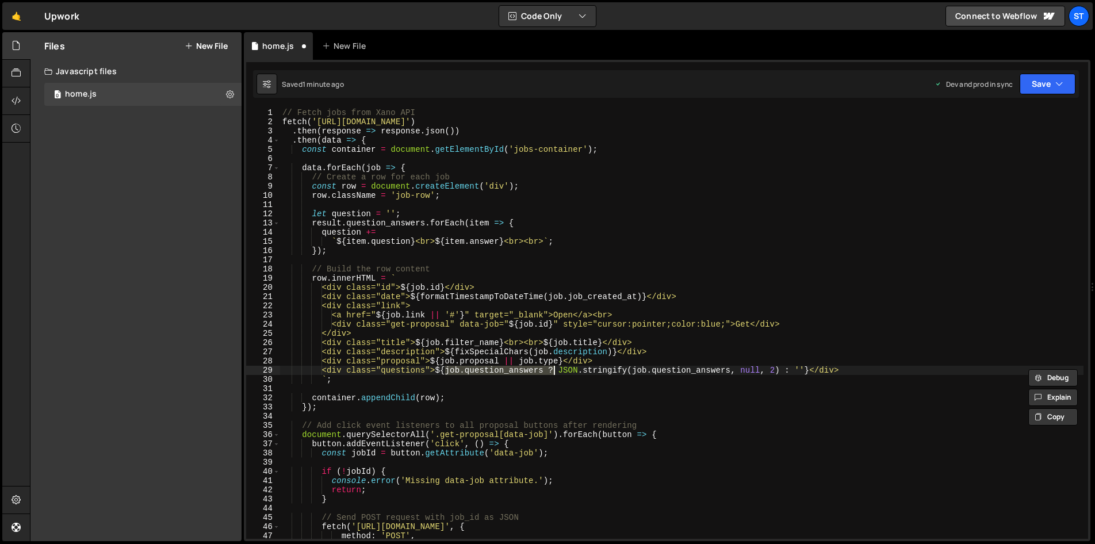
click at [503, 369] on div "// Fetch jobs from Xano API fetch ( '[URL][DOMAIN_NAME]' ) . then ( response =>…" at bounding box center [681, 323] width 803 height 431
drag, startPoint x: 456, startPoint y: 371, endPoint x: 815, endPoint y: 369, distance: 358.9
click at [815, 369] on div "// Fetch jobs from Xano API fetch ( '[URL][DOMAIN_NAME]' ) . then ( response =>…" at bounding box center [681, 332] width 803 height 449
paste textarea "question"
type textarea "<div class="questions">${question}</div>"
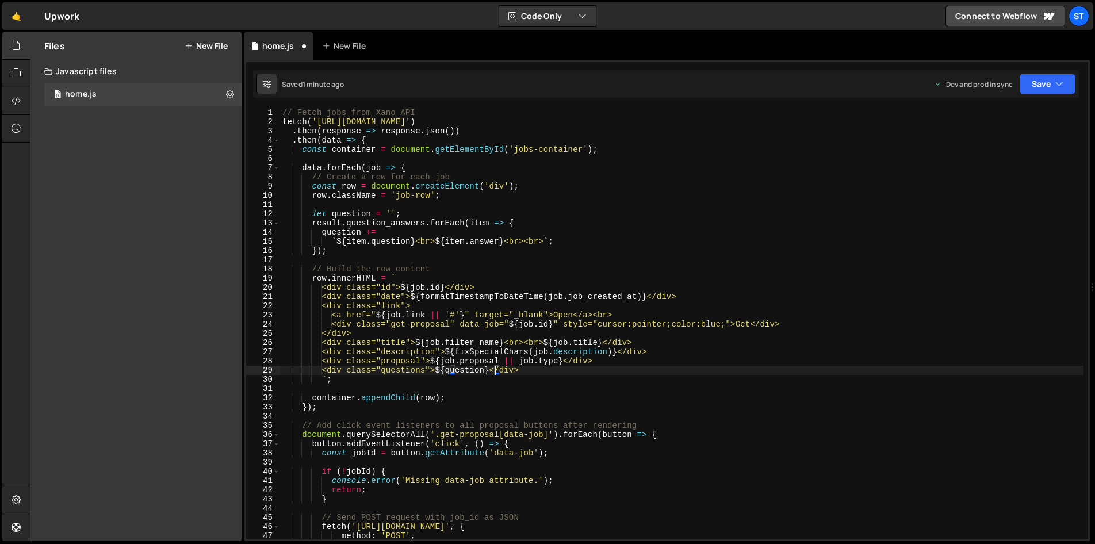
click at [595, 387] on div "// Fetch jobs from Xano API fetch ( '[URL][DOMAIN_NAME]' ) . then ( response =>…" at bounding box center [681, 332] width 803 height 449
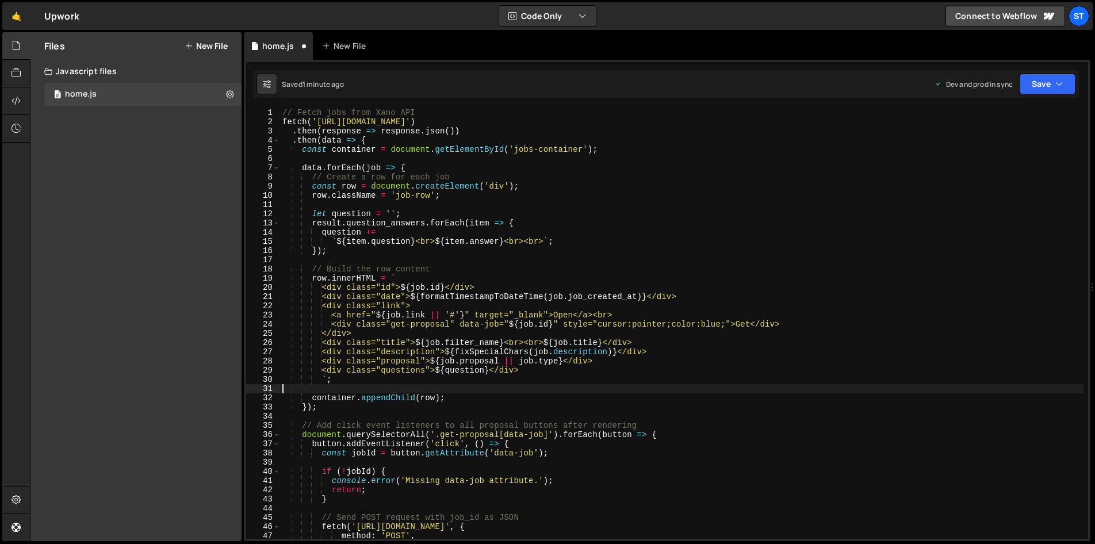
scroll to position [0, 0]
click at [1044, 83] on button "Save" at bounding box center [1048, 84] width 56 height 21
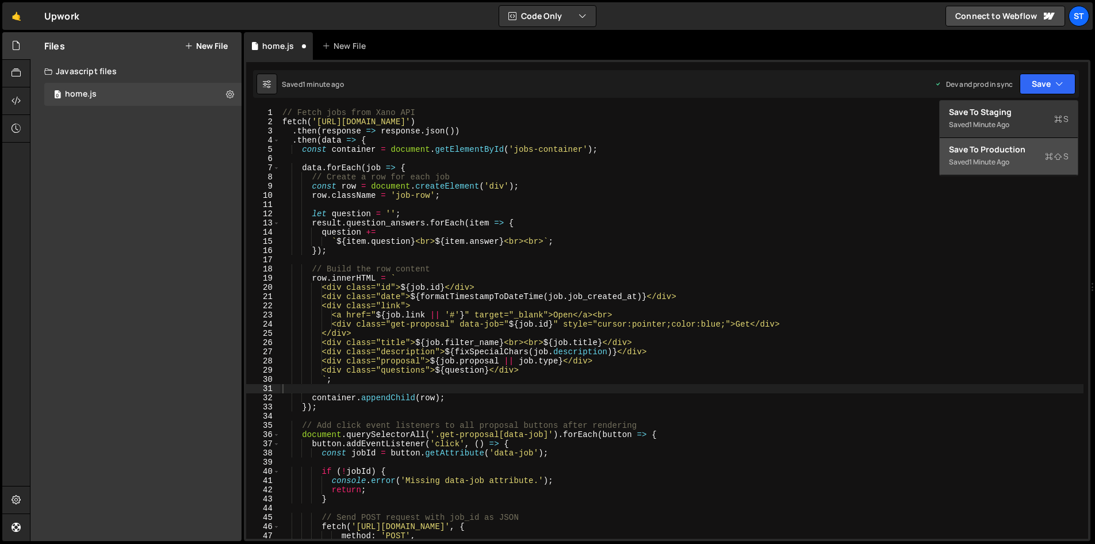
click at [1008, 158] on div "1 minute ago" at bounding box center [989, 162] width 40 height 10
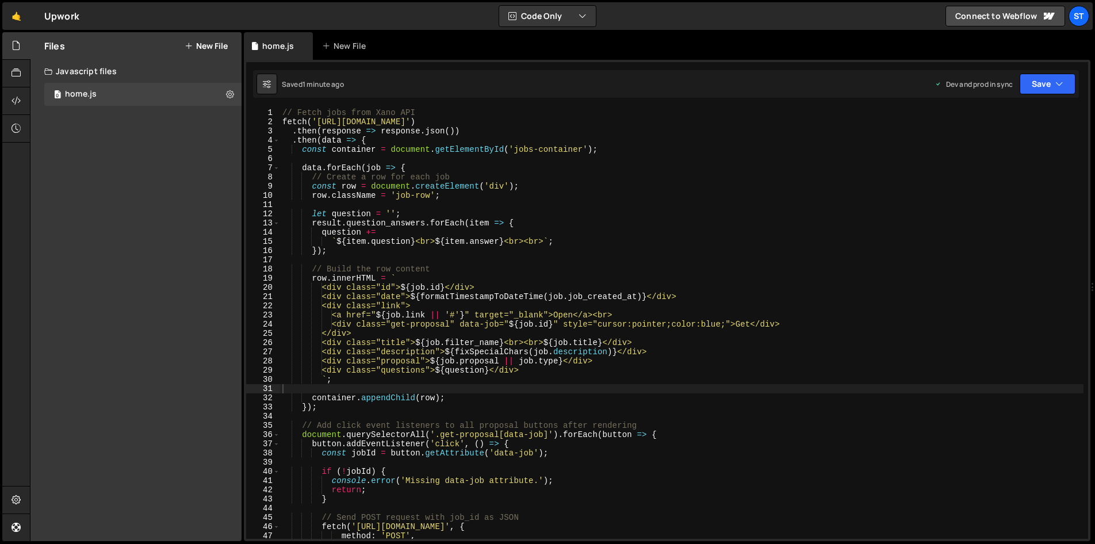
click at [333, 221] on div "// Fetch jobs from Xano API fetch ( '[URL][DOMAIN_NAME]' ) . then ( response =>…" at bounding box center [681, 332] width 803 height 449
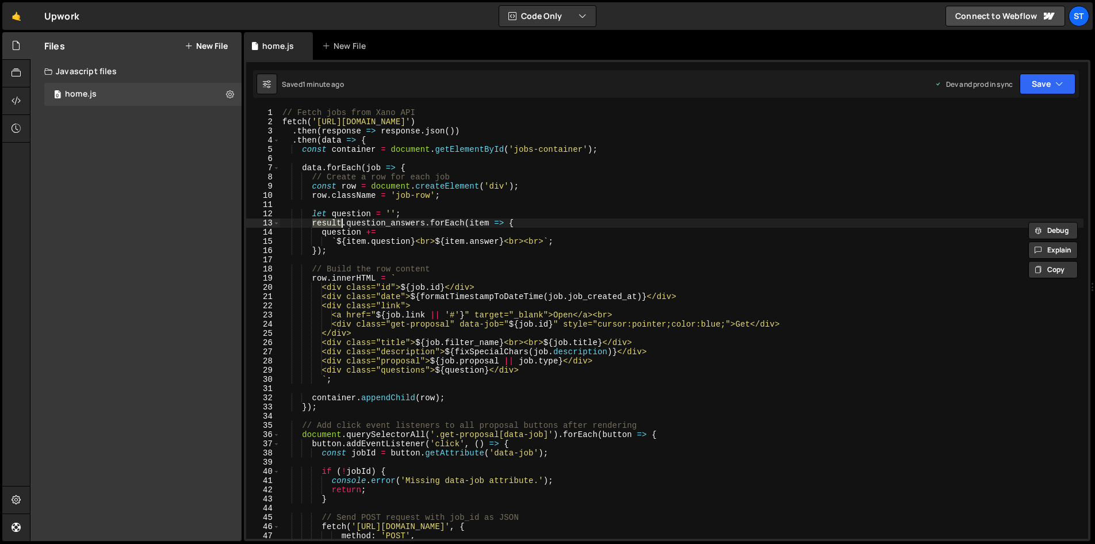
click at [333, 221] on div "// Fetch jobs from Xano API fetch ( '[URL][DOMAIN_NAME]' ) . then ( response =>…" at bounding box center [681, 332] width 803 height 449
click at [408, 316] on div "// Fetch jobs from Xano API fetch ( '[URL][DOMAIN_NAME]' ) . then ( response =>…" at bounding box center [681, 332] width 803 height 449
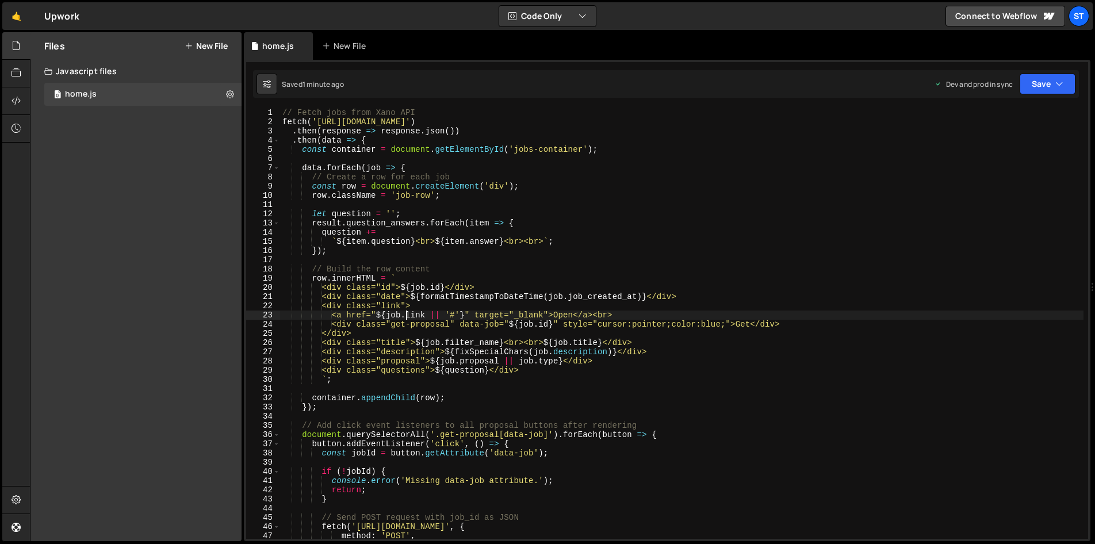
click at [408, 316] on div "// Fetch jobs from Xano API fetch ( '[URL][DOMAIN_NAME]' ) . then ( response =>…" at bounding box center [681, 332] width 803 height 449
click at [329, 224] on div "// Fetch jobs from Xano API fetch ( '[URL][DOMAIN_NAME]' ) . then ( response =>…" at bounding box center [681, 332] width 803 height 449
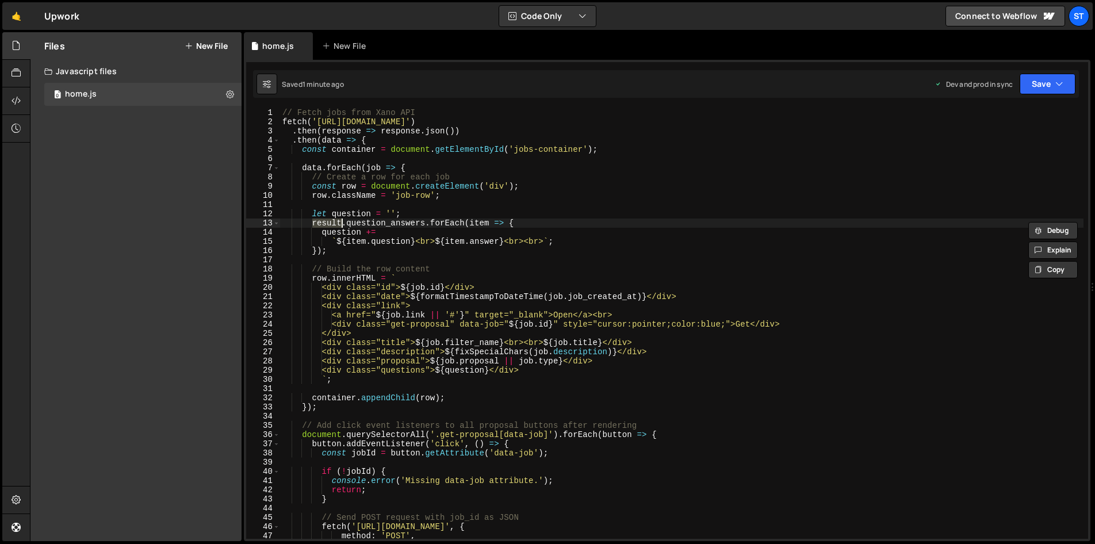
paste textarea "job"
click at [1043, 78] on button "Save" at bounding box center [1048, 84] width 56 height 21
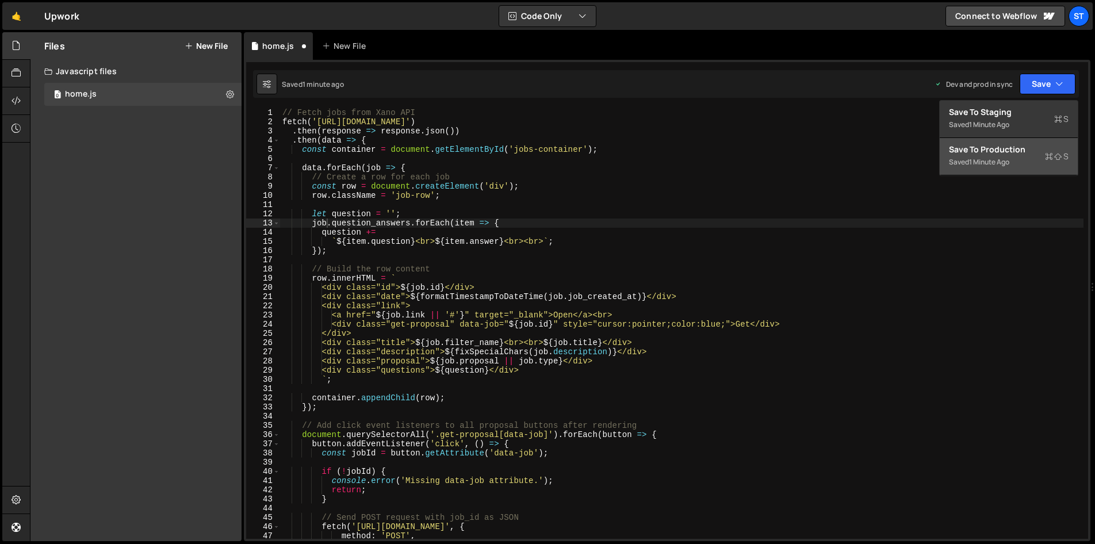
click at [1005, 159] on div "1 minute ago" at bounding box center [989, 162] width 40 height 10
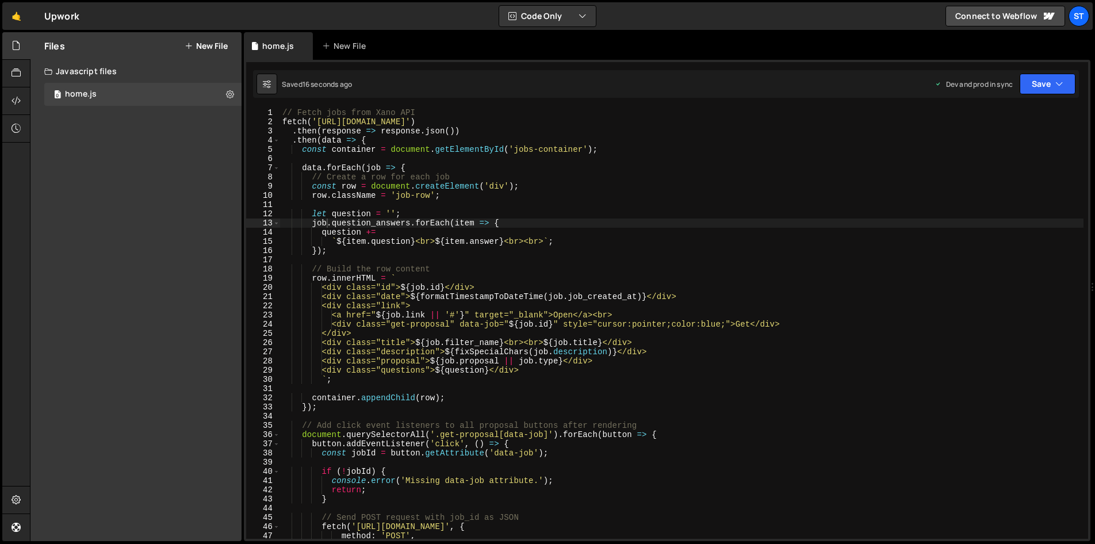
click at [371, 215] on div "// Fetch jobs from Xano API fetch ( '[URL][DOMAIN_NAME]' ) . then ( response =>…" at bounding box center [681, 332] width 803 height 449
click at [358, 215] on div "// Fetch jobs from Xano API fetch ( '[URL][DOMAIN_NAME]' ) . then ( response =>…" at bounding box center [681, 332] width 803 height 449
click at [353, 233] on div "// Fetch jobs from Xano API fetch ( '[URL][DOMAIN_NAME]' ) . then ( response =>…" at bounding box center [681, 332] width 803 height 449
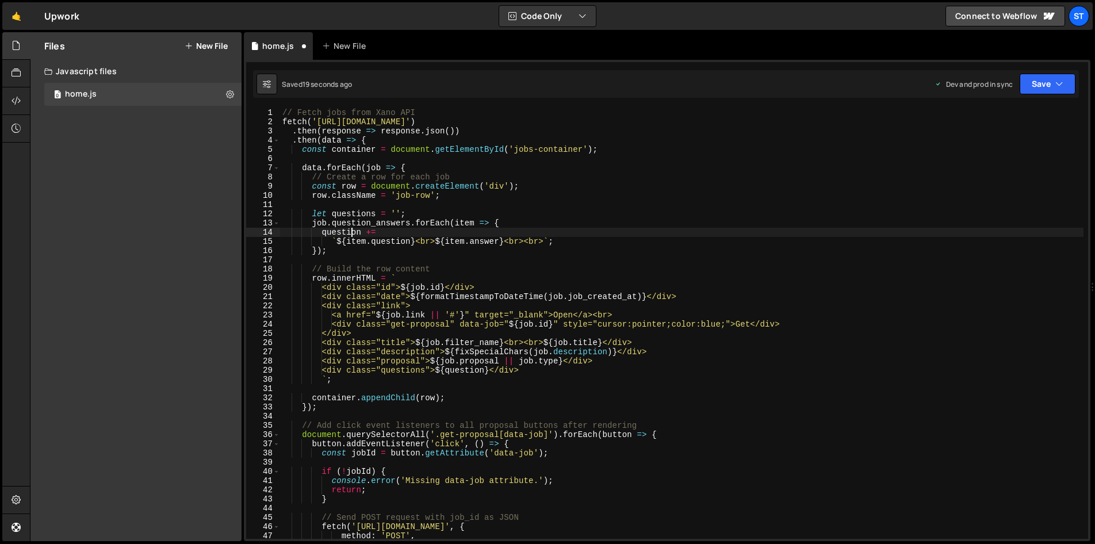
scroll to position [0, 6]
click at [353, 233] on div "// Fetch jobs from Xano API fetch ( '[URL][DOMAIN_NAME]' ) . then ( response =>…" at bounding box center [681, 332] width 803 height 449
paste textarea "s"
click at [479, 368] on div "// Fetch jobs from Xano API fetch ( '[URL][DOMAIN_NAME]' ) . then ( response =>…" at bounding box center [681, 332] width 803 height 449
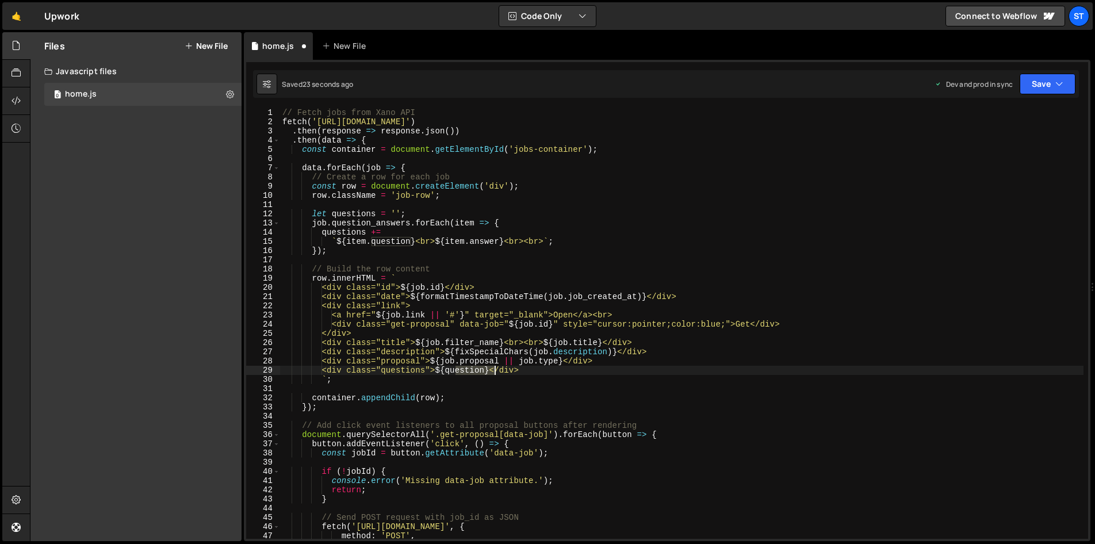
click at [479, 368] on div "// Fetch jobs from Xano API fetch ( '[URL][DOMAIN_NAME]' ) . then ( response =>…" at bounding box center [681, 332] width 803 height 449
paste textarea "s"
click at [436, 215] on div "// Fetch jobs from Xano API fetch ( '[URL][DOMAIN_NAME]' ) . then ( response =>…" at bounding box center [681, 332] width 803 height 449
type textarea "let questions = '';"
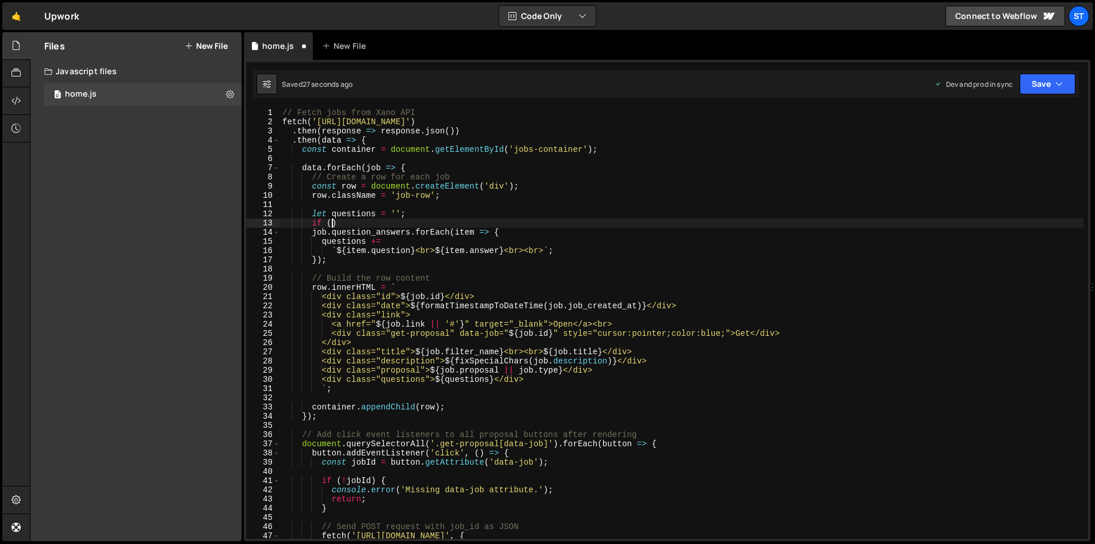
scroll to position [0, 3]
drag, startPoint x: 315, startPoint y: 233, endPoint x: 341, endPoint y: 233, distance: 26.5
click at [342, 233] on div "// Fetch jobs from Xano API fetch ( '[URL][DOMAIN_NAME]' ) . then ( response =>…" at bounding box center [681, 332] width 803 height 449
drag, startPoint x: 312, startPoint y: 233, endPoint x: 409, endPoint y: 232, distance: 97.2
click at [409, 232] on div "// Fetch jobs from Xano API fetch ( '[URL][DOMAIN_NAME]' ) . then ( response =>…" at bounding box center [681, 332] width 803 height 449
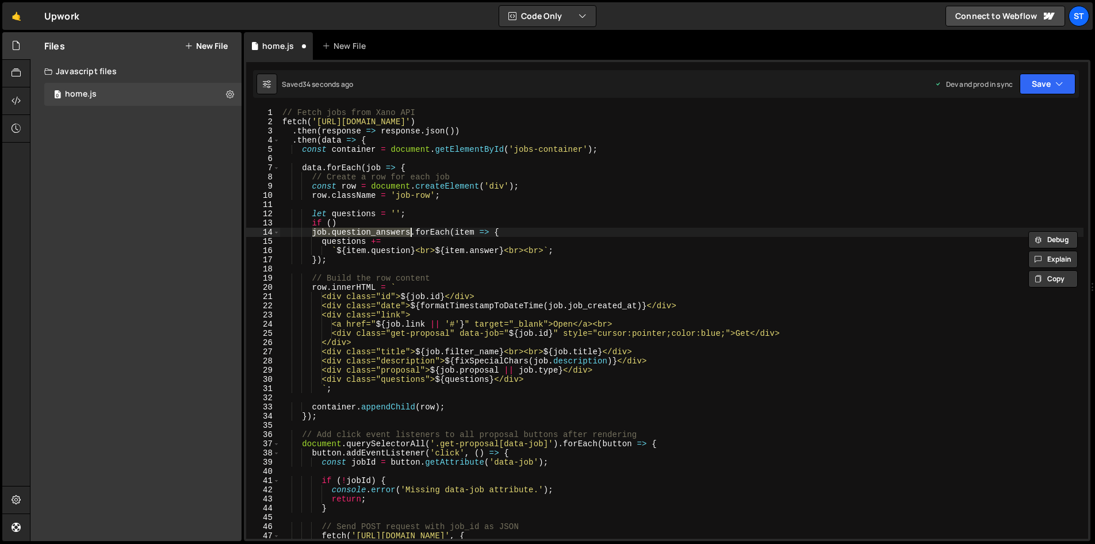
click at [332, 221] on div "// Fetch jobs from Xano API fetch ( '[URL][DOMAIN_NAME]' ) . then ( response =>…" at bounding box center [681, 332] width 803 height 449
paste textarea "job.question_answers"
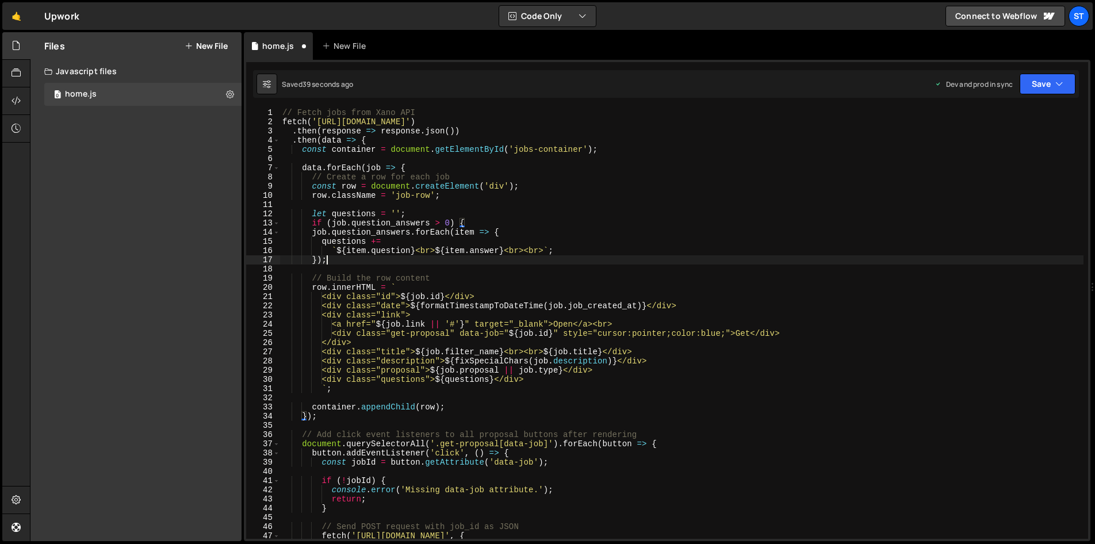
click at [363, 263] on div "// Fetch jobs from Xano API fetch ( '[URL][DOMAIN_NAME]' ) . then ( response =>…" at bounding box center [681, 332] width 803 height 449
type textarea "});"
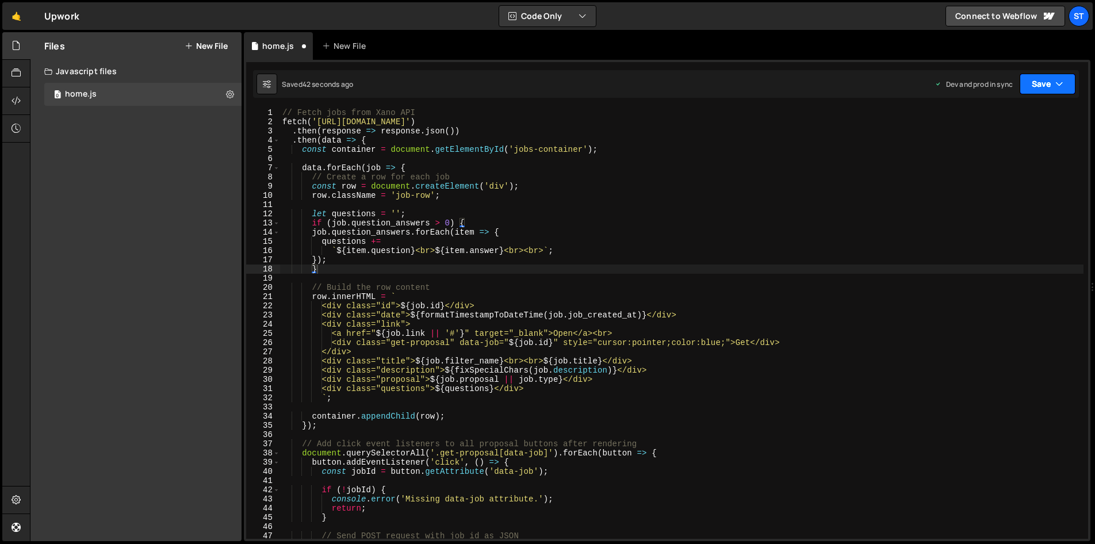
click at [1052, 85] on button "Save" at bounding box center [1048, 84] width 56 height 21
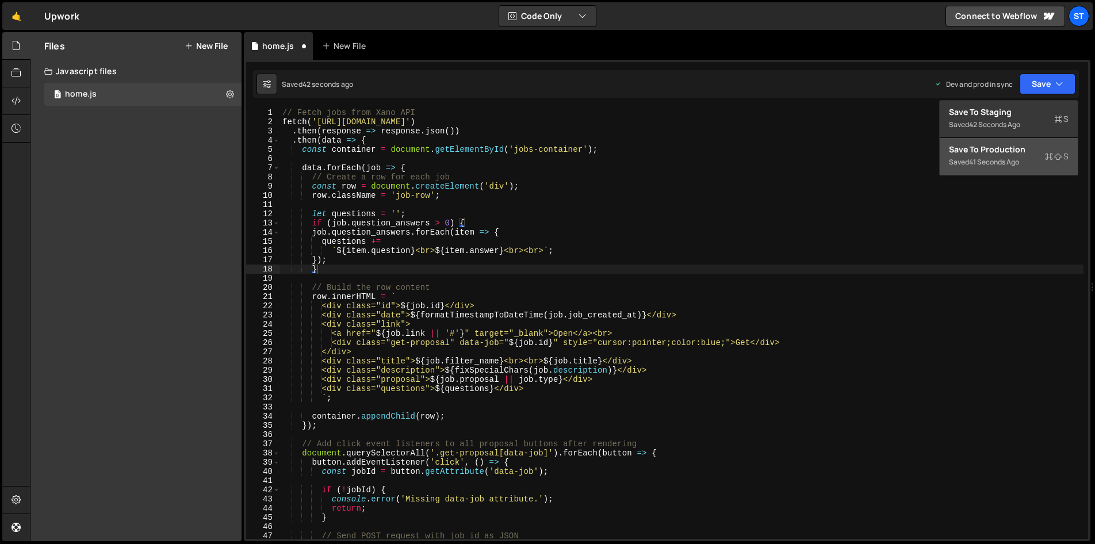
click at [1032, 147] on div "Save to Production S" at bounding box center [1009, 150] width 120 height 12
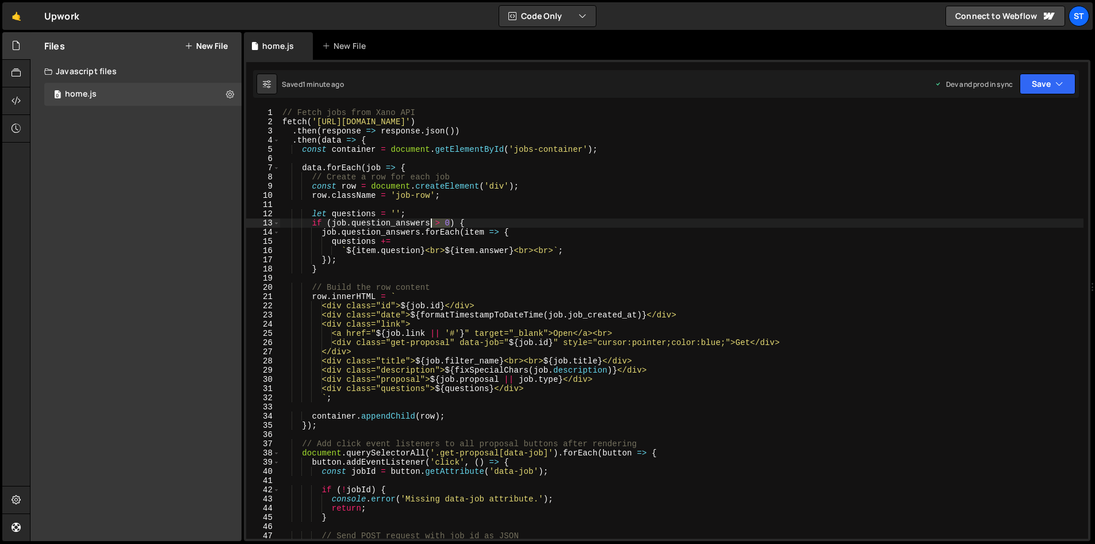
drag, startPoint x: 450, startPoint y: 221, endPoint x: 430, endPoint y: 223, distance: 20.2
click at [429, 222] on div "// Fetch jobs from Xano API fetch ( '[URL][DOMAIN_NAME]' ) . then ( response =>…" at bounding box center [681, 332] width 803 height 449
click at [1039, 89] on button "Save" at bounding box center [1048, 84] width 56 height 21
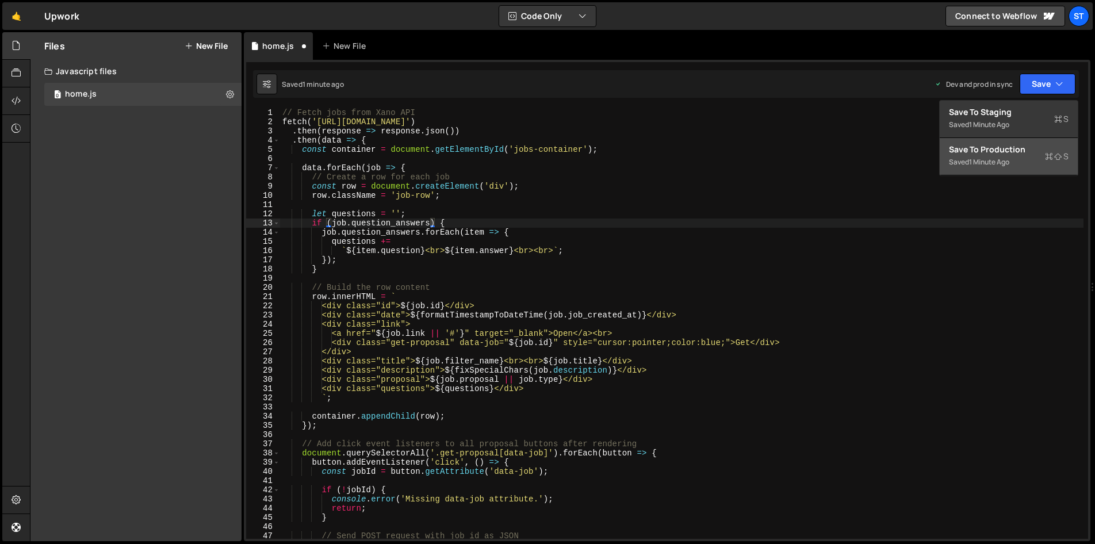
click at [1009, 154] on div "Save to Production S" at bounding box center [1009, 150] width 120 height 12
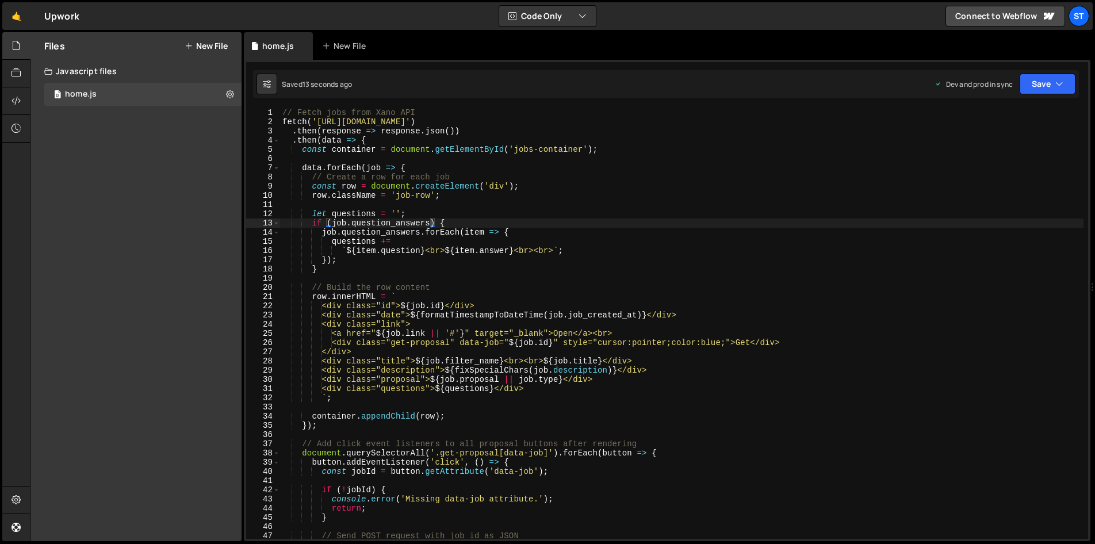
click at [431, 226] on div "// Fetch jobs from Xano API fetch ( '[URL][DOMAIN_NAME]' ) . then ( response =>…" at bounding box center [681, 332] width 803 height 449
click at [500, 256] on div "// Fetch jobs from Xano API fetch ( '[URL][DOMAIN_NAME]' ) . then ( response =>…" at bounding box center [681, 332] width 803 height 449
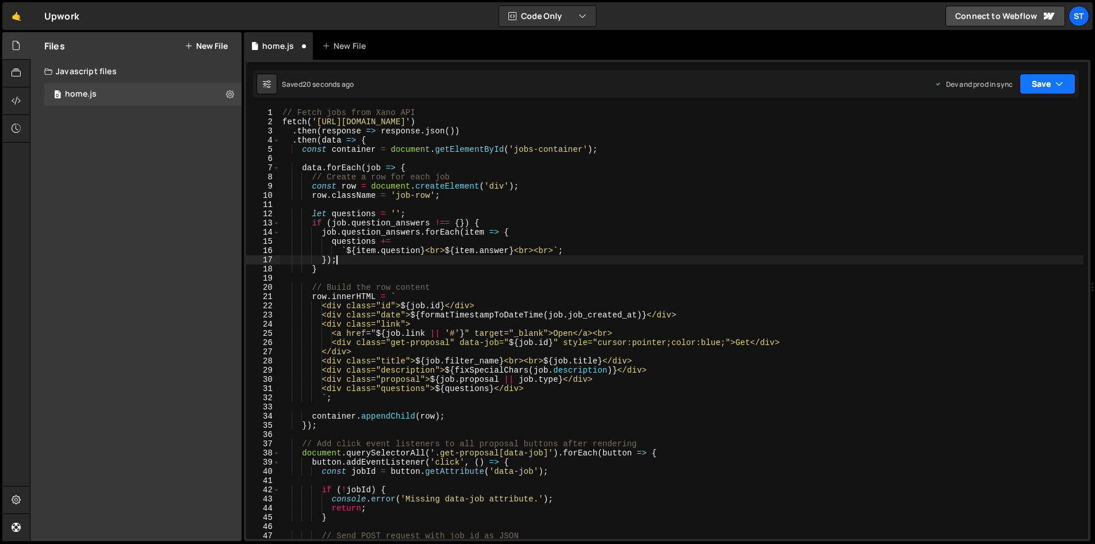
click at [1041, 84] on button "Save" at bounding box center [1048, 84] width 56 height 21
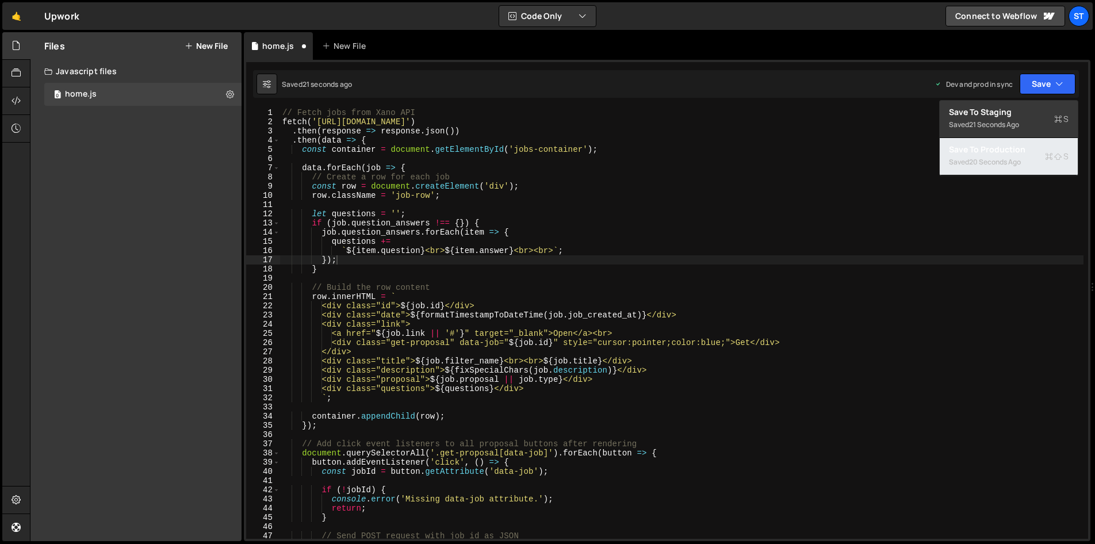
click at [995, 157] on div "20 seconds ago" at bounding box center [995, 162] width 52 height 10
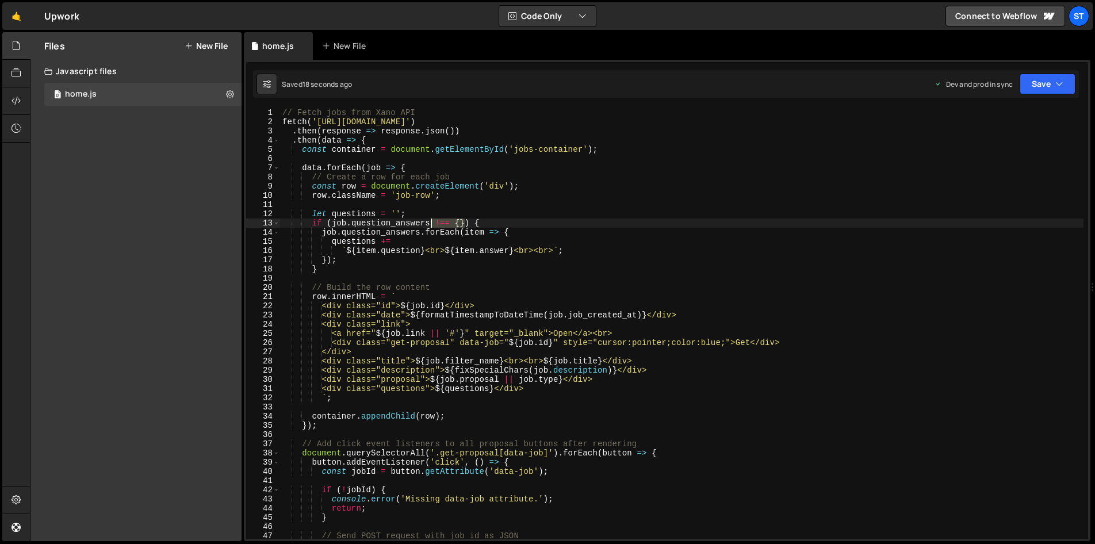
drag, startPoint x: 465, startPoint y: 224, endPoint x: 430, endPoint y: 224, distance: 35.1
click at [430, 224] on div "// Fetch jobs from Xano API fetch ( '[URL][DOMAIN_NAME]' ) . then ( response =>…" at bounding box center [681, 332] width 803 height 449
click at [1039, 85] on button "Save" at bounding box center [1048, 84] width 56 height 21
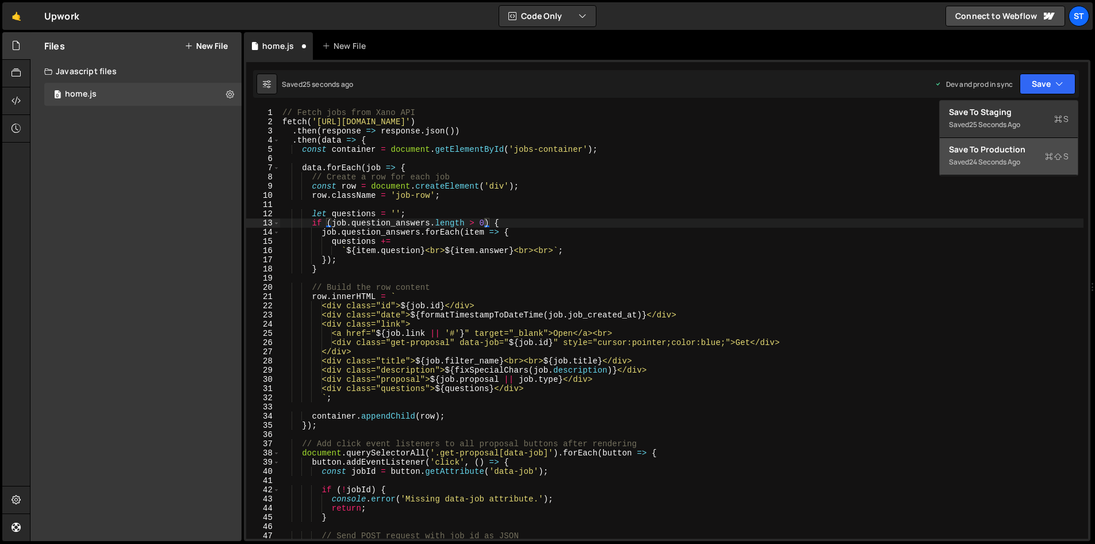
click at [1013, 148] on div "Save to Production S" at bounding box center [1009, 150] width 120 height 12
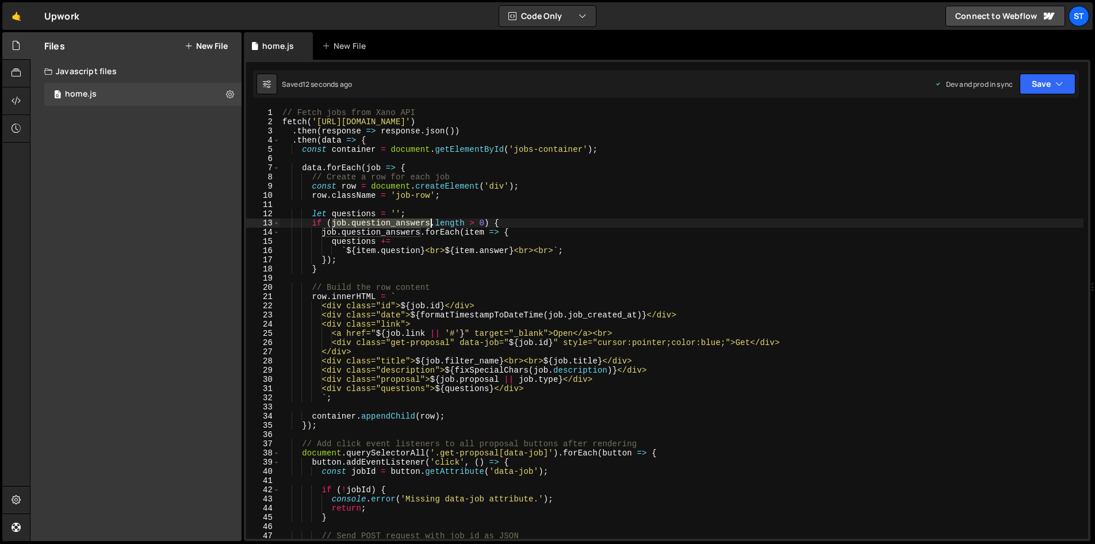
drag, startPoint x: 331, startPoint y: 224, endPoint x: 429, endPoint y: 221, distance: 97.8
click at [429, 221] on div "// Fetch jobs from Xano API fetch ( '[URL][DOMAIN_NAME]' ) . then ( response =>…" at bounding box center [681, 332] width 803 height 449
click at [415, 213] on div "// Fetch jobs from Xano API fetch ( '[URL][DOMAIN_NAME]' ) . then ( response =>…" at bounding box center [681, 332] width 803 height 449
type textarea "let questions = '';"
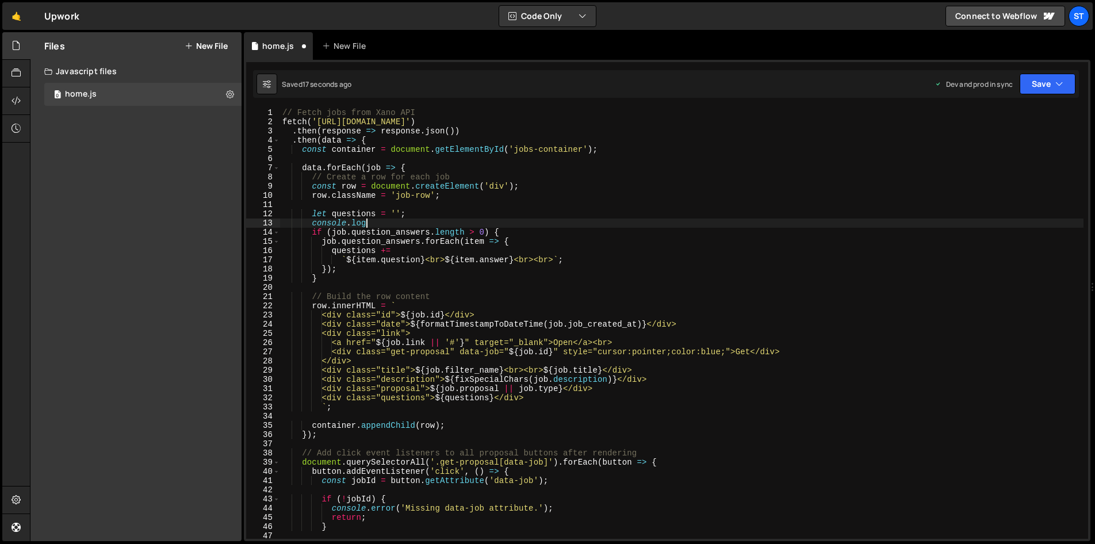
scroll to position [0, 5]
paste textarea "job.question_answers)"
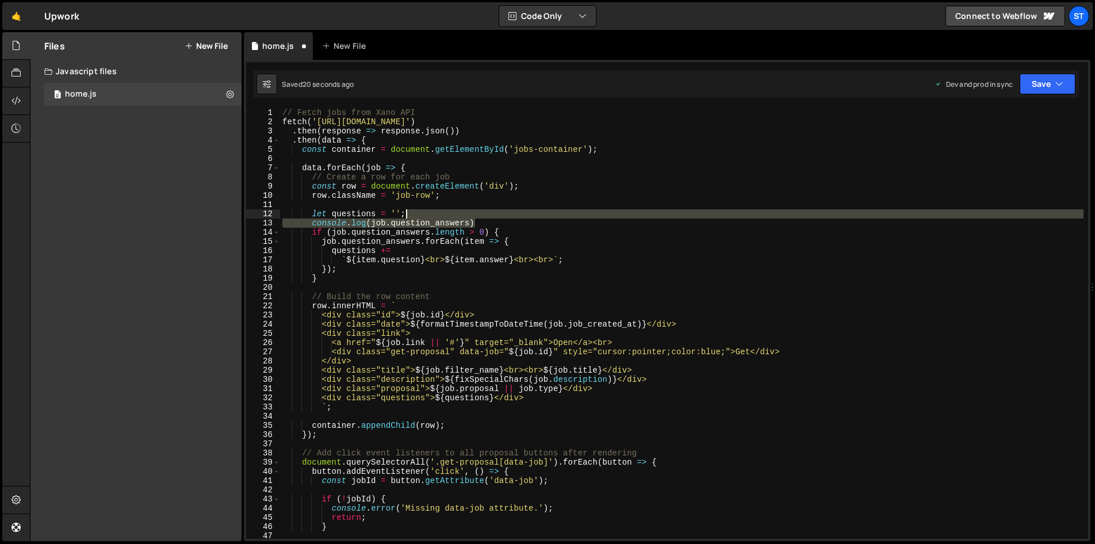
drag, startPoint x: 482, startPoint y: 224, endPoint x: 477, endPoint y: 213, distance: 11.6
click at [477, 213] on div "// Fetch jobs from Xano API fetch ( '[URL][DOMAIN_NAME]' ) . then ( response =>…" at bounding box center [681, 332] width 803 height 449
click at [495, 221] on div "// Fetch jobs from Xano API fetch ( '[URL][DOMAIN_NAME]' ) . then ( response =>…" at bounding box center [681, 323] width 803 height 431
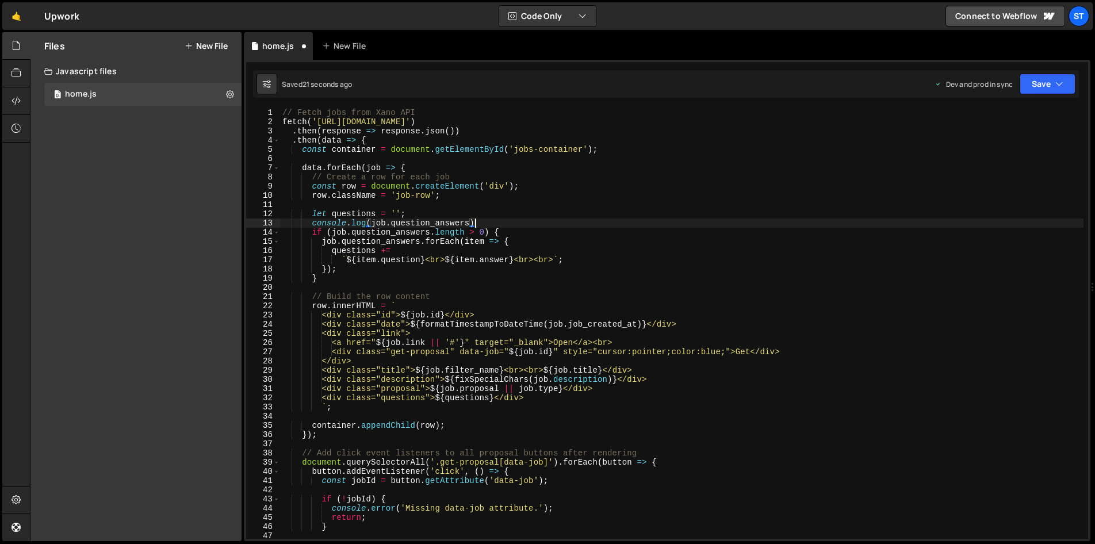
paste textarea "."
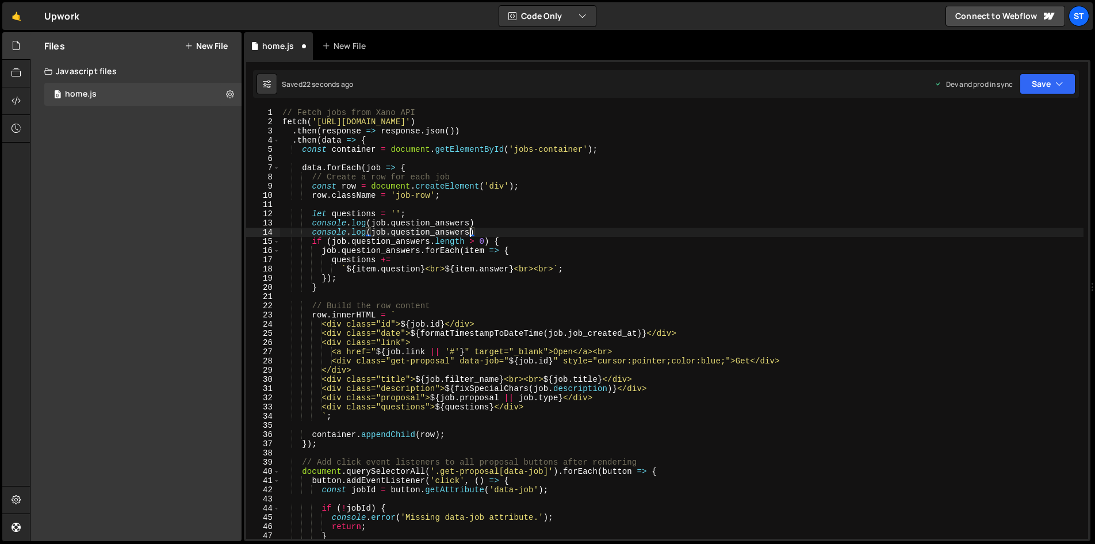
click at [471, 232] on div "// Fetch jobs from Xano API fetch ( '[URL][DOMAIN_NAME]' ) . then ( response =>…" at bounding box center [681, 332] width 803 height 449
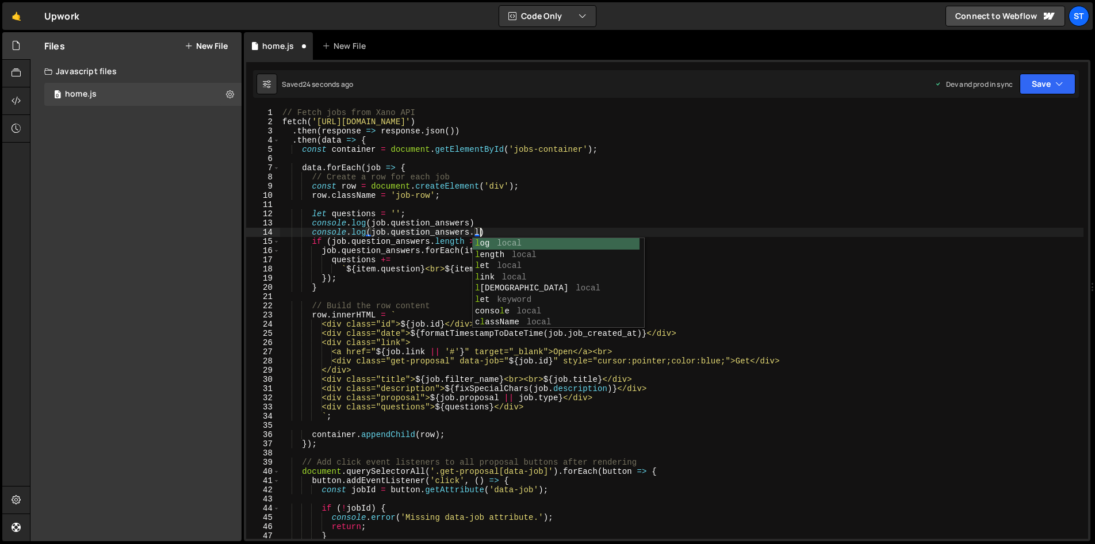
scroll to position [0, 14]
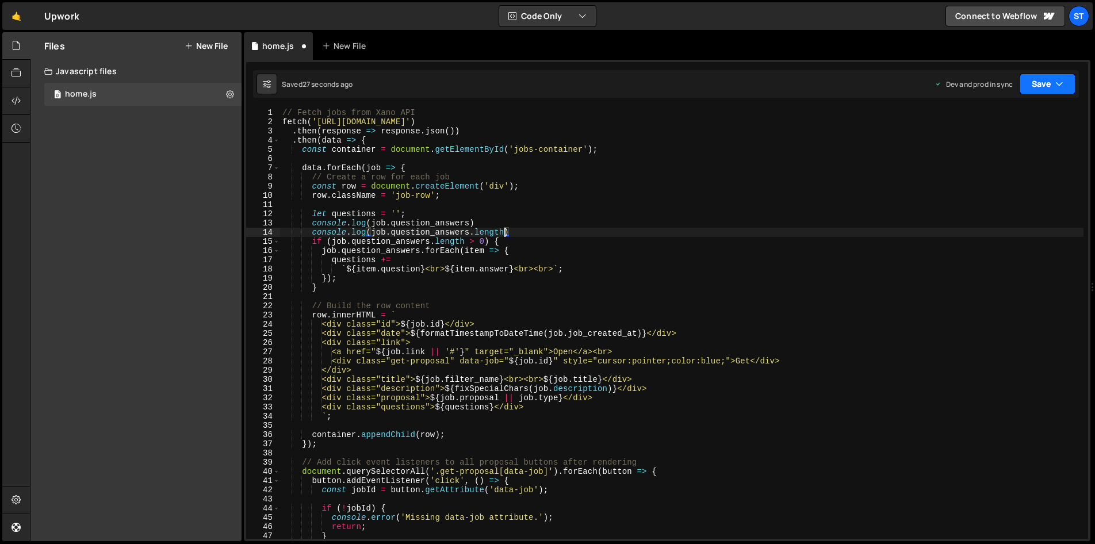
click at [1046, 85] on button "Save" at bounding box center [1048, 84] width 56 height 21
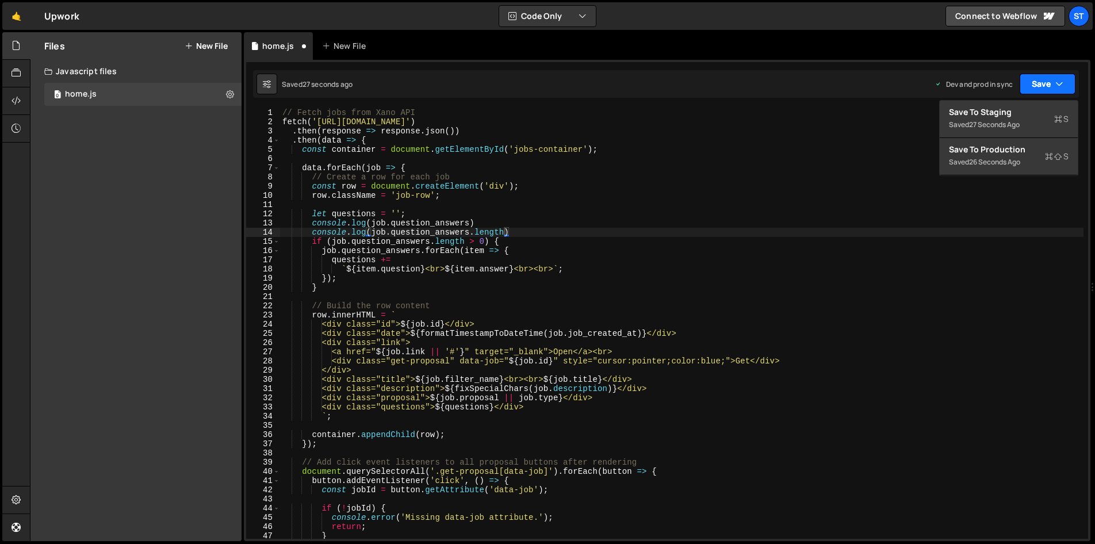
click at [1045, 85] on button "Save" at bounding box center [1048, 84] width 56 height 21
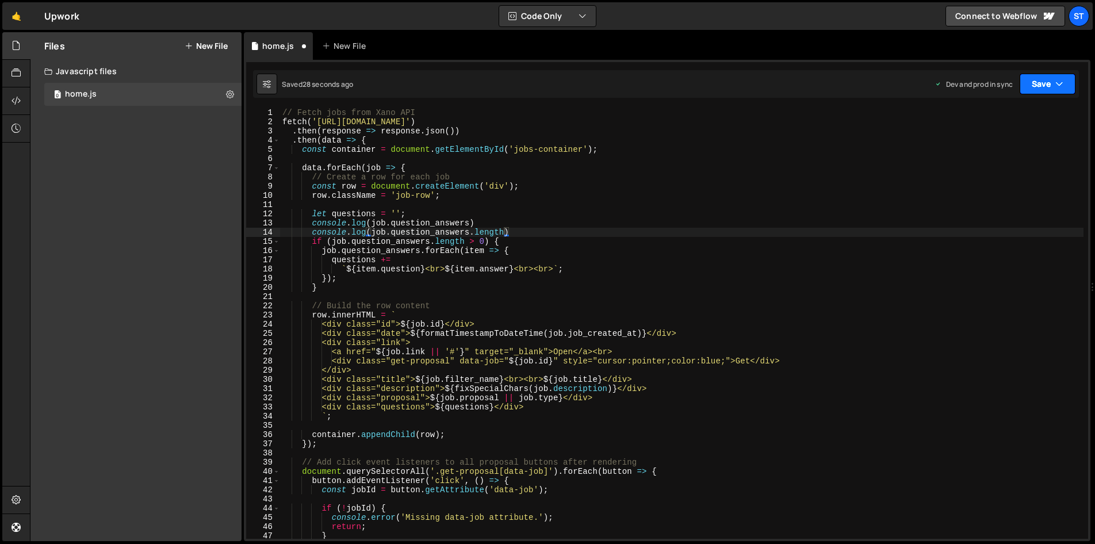
click at [1047, 83] on button "Save" at bounding box center [1048, 84] width 56 height 21
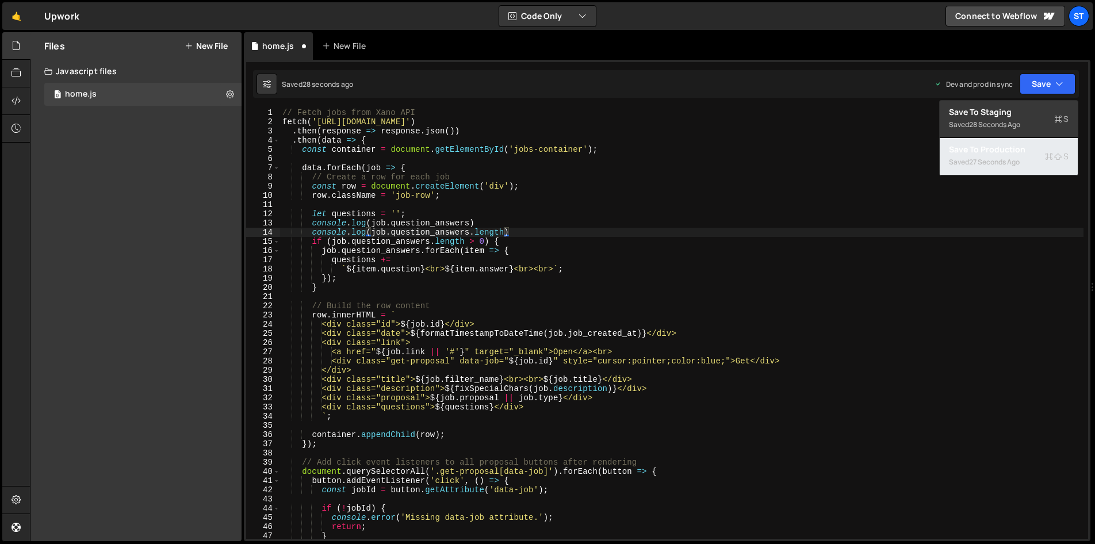
click at [1016, 148] on div "Save to Production S" at bounding box center [1009, 150] width 120 height 12
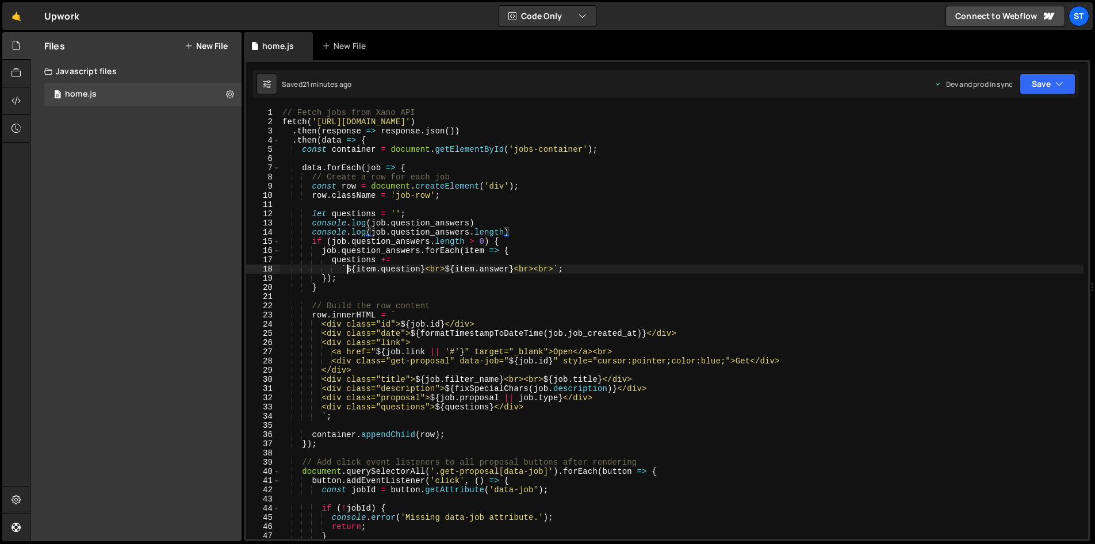
drag, startPoint x: 347, startPoint y: 270, endPoint x: 353, endPoint y: 278, distance: 10.7
click at [347, 270] on div "// Fetch jobs from Xano API fetch ( '[URL][DOMAIN_NAME]' ) . then ( response =>…" at bounding box center [681, 332] width 803 height 449
click at [466, 267] on div "// Fetch jobs from Xano API fetch ( '[URL][DOMAIN_NAME]' ) . then ( response =>…" at bounding box center [681, 332] width 803 height 449
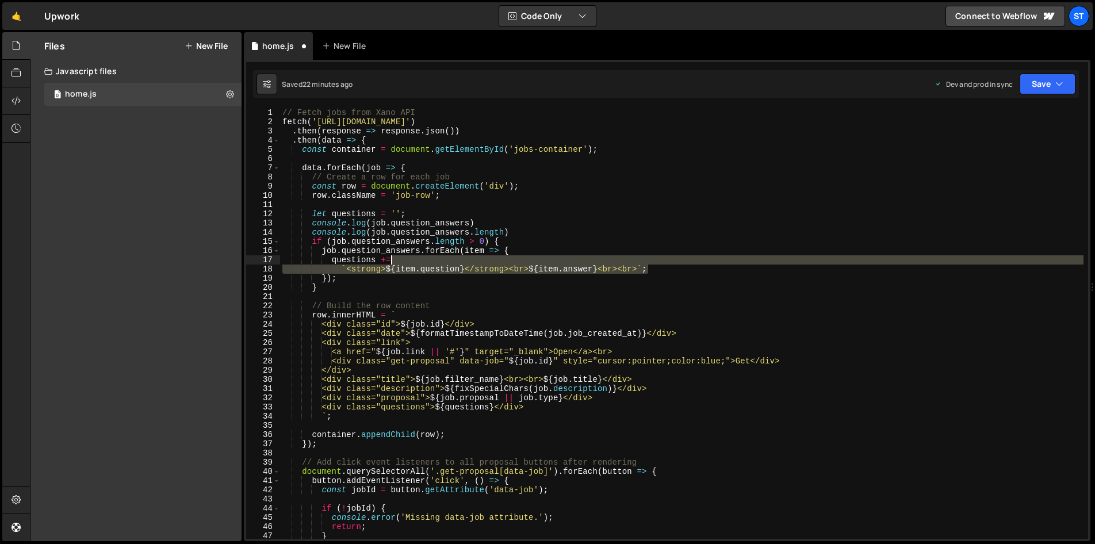
drag, startPoint x: 664, startPoint y: 269, endPoint x: 664, endPoint y: 259, distance: 9.8
click at [664, 259] on div "// Fetch jobs from Xano API fetch ( '[URL][DOMAIN_NAME]' ) . then ( response =>…" at bounding box center [681, 332] width 803 height 449
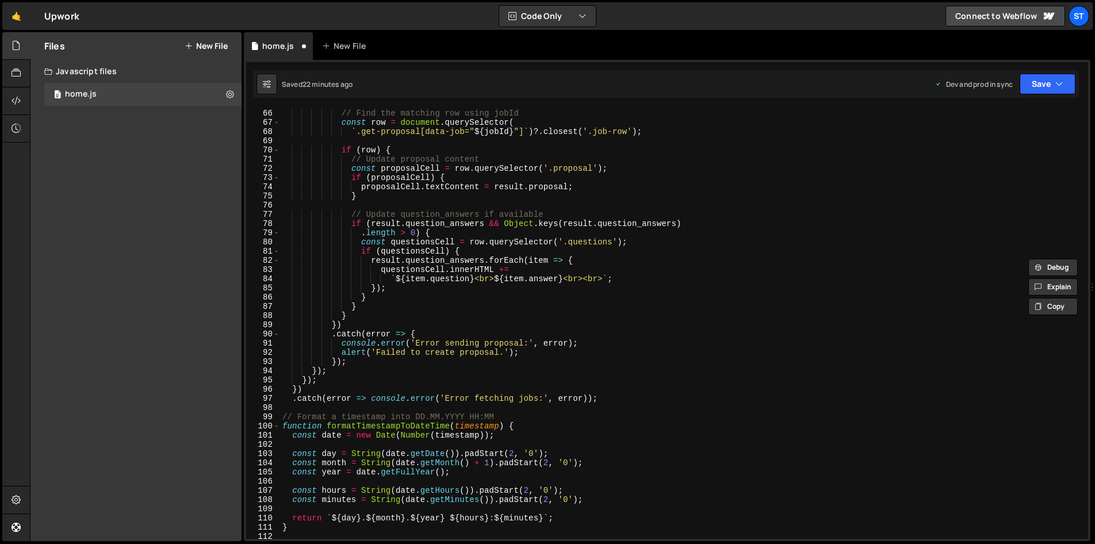
scroll to position [598, 0]
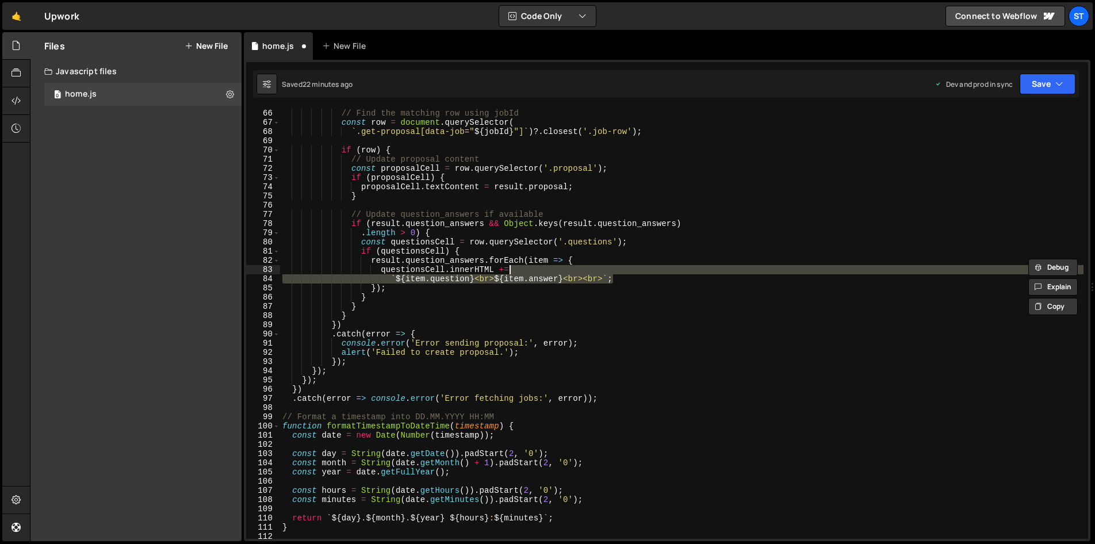
drag, startPoint x: 641, startPoint y: 278, endPoint x: 641, endPoint y: 270, distance: 7.5
click at [641, 270] on div "// Find the matching row using jobId const row = document . querySelector ( ` .…" at bounding box center [681, 323] width 803 height 449
paste textarea "`<strong>${item.question}</strong>"
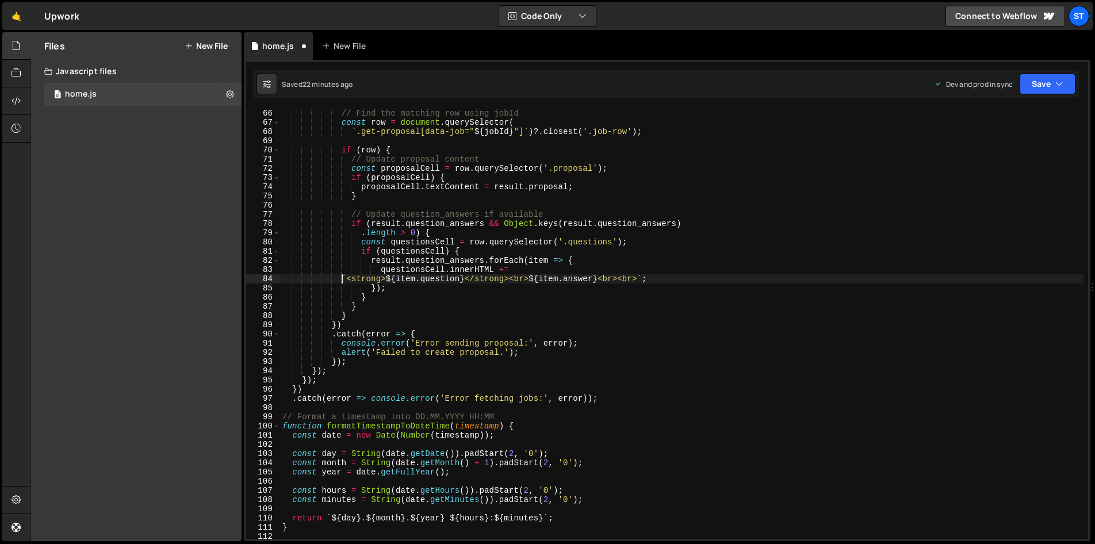
click at [339, 278] on div "// Find the matching row using jobId const row = document . querySelector ( ` .…" at bounding box center [681, 323] width 803 height 449
click at [465, 294] on div "// Find the matching row using jobId const row = document . querySelector ( ` .…" at bounding box center [681, 323] width 803 height 449
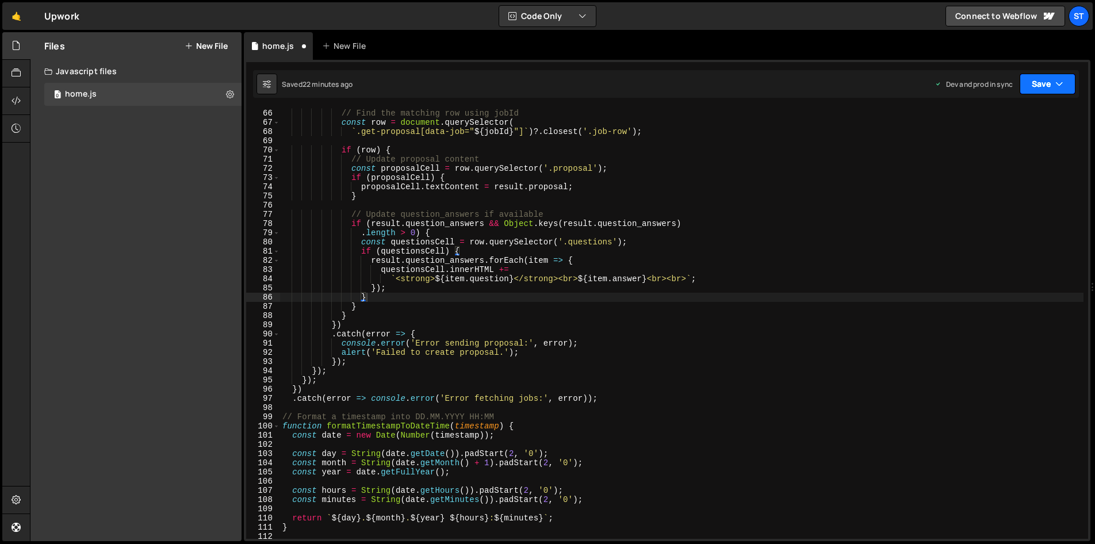
click at [1036, 87] on button "Save" at bounding box center [1048, 84] width 56 height 21
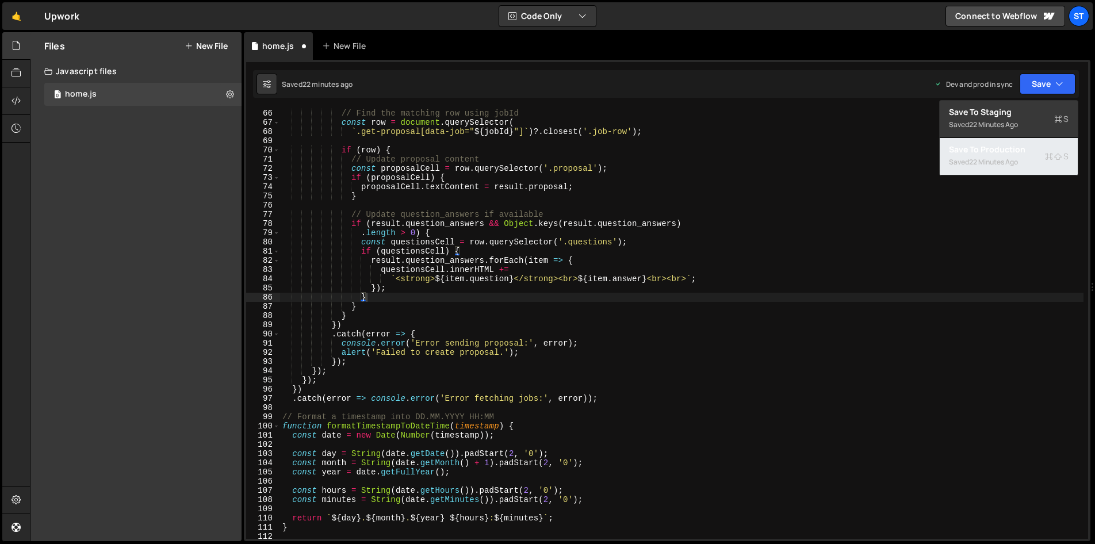
click at [1021, 161] on div "Saved 22 minutes ago" at bounding box center [1009, 162] width 120 height 14
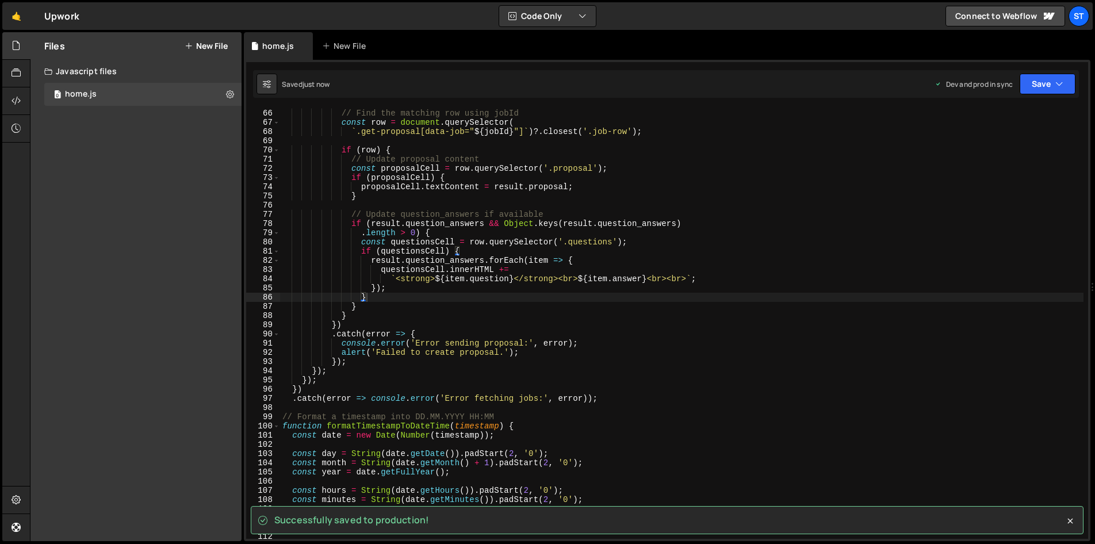
scroll to position [0, 0]
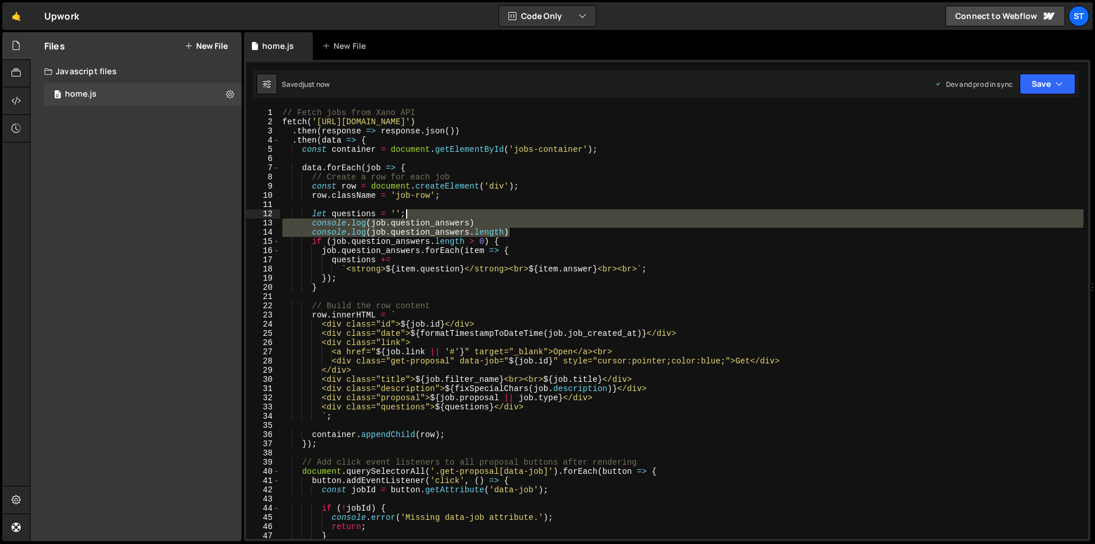
drag, startPoint x: 522, startPoint y: 231, endPoint x: 519, endPoint y: 215, distance: 15.9
click at [519, 215] on div "// Fetch jobs from Xano API fetch ( '[URL][DOMAIN_NAME]' ) . then ( response =>…" at bounding box center [681, 332] width 803 height 449
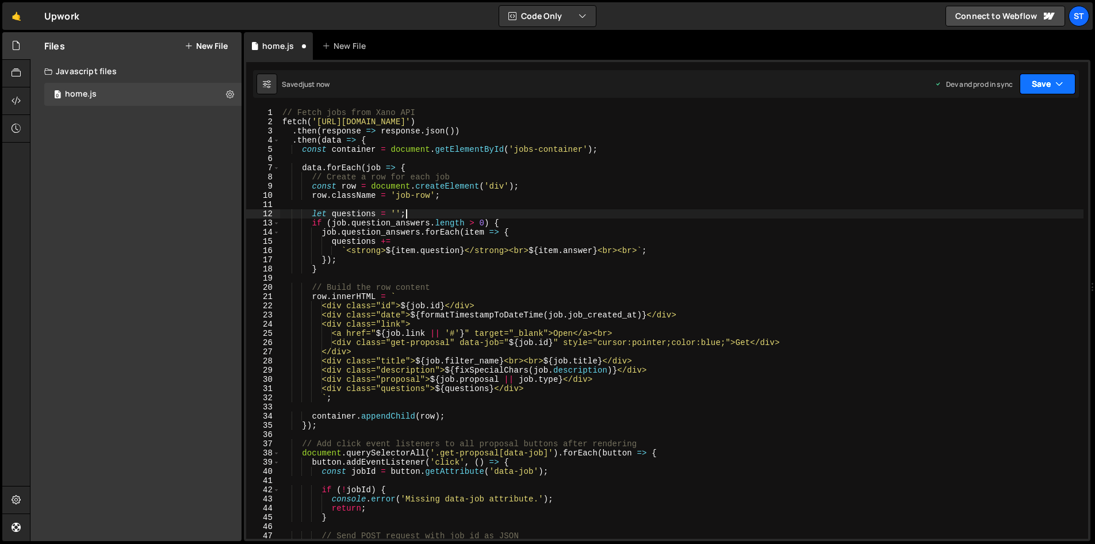
click at [1046, 87] on button "Save" at bounding box center [1048, 84] width 56 height 21
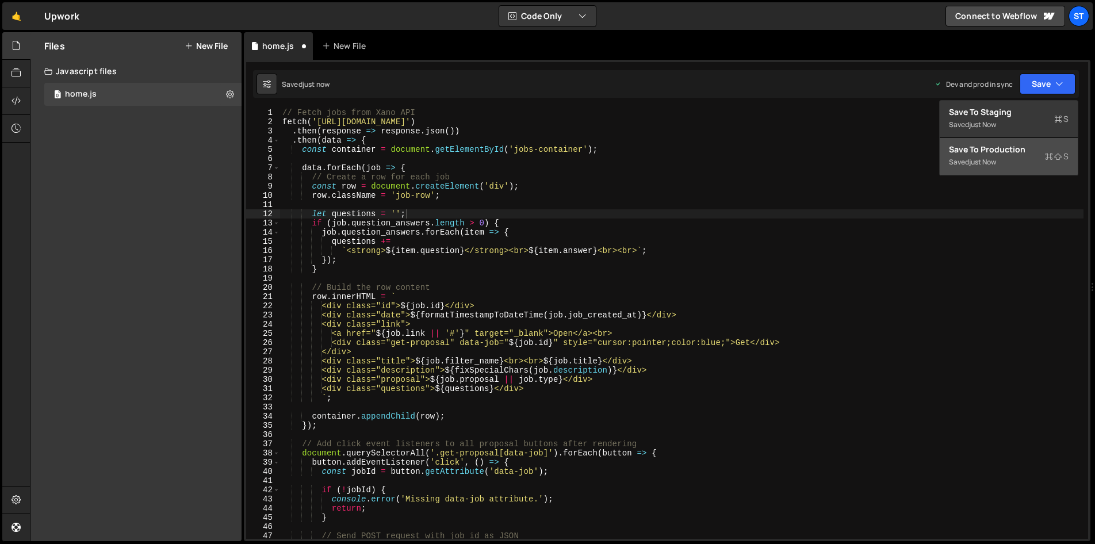
click at [1000, 153] on div "Save to Production S" at bounding box center [1009, 150] width 120 height 12
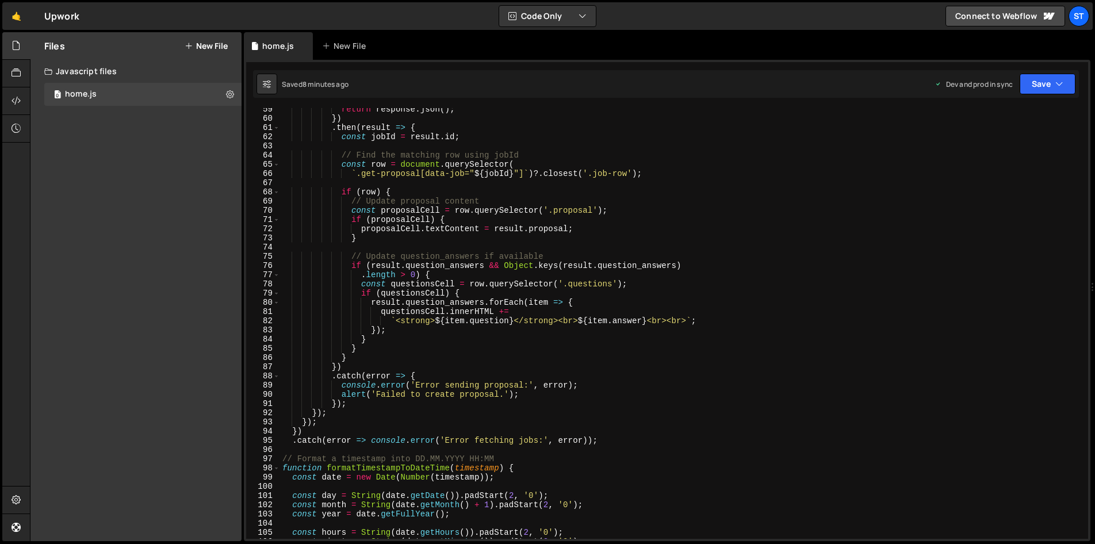
scroll to position [537, 0]
click at [385, 311] on div "return response . json ( ) ; }) . then ( result => { const jobId = result . id …" at bounding box center [681, 329] width 803 height 449
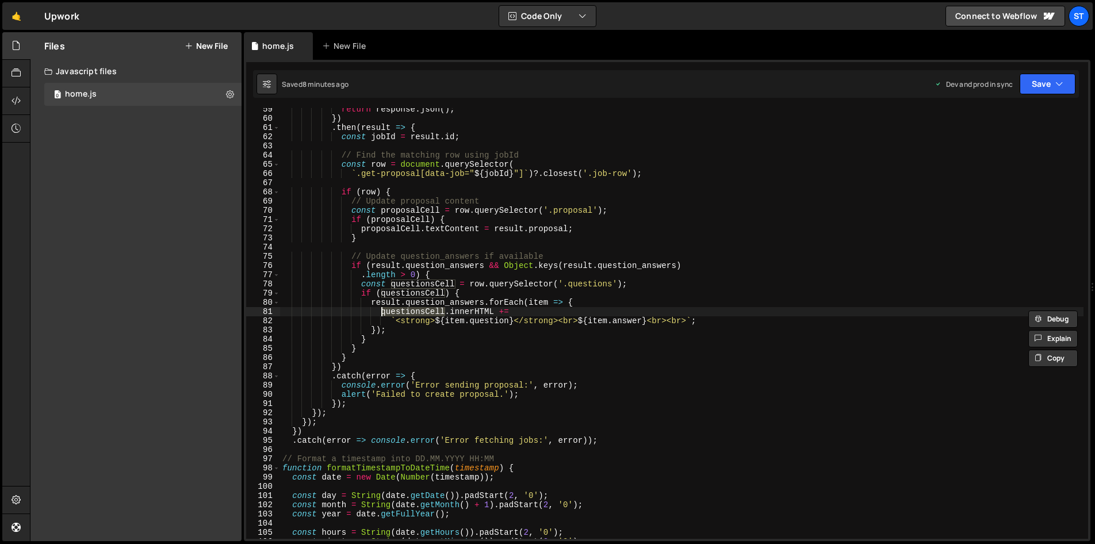
click at [486, 293] on div "return response . json ( ) ; }) . then ( result => { const jobId = result . id …" at bounding box center [681, 329] width 803 height 449
type textarea "if (questionsCell) {"
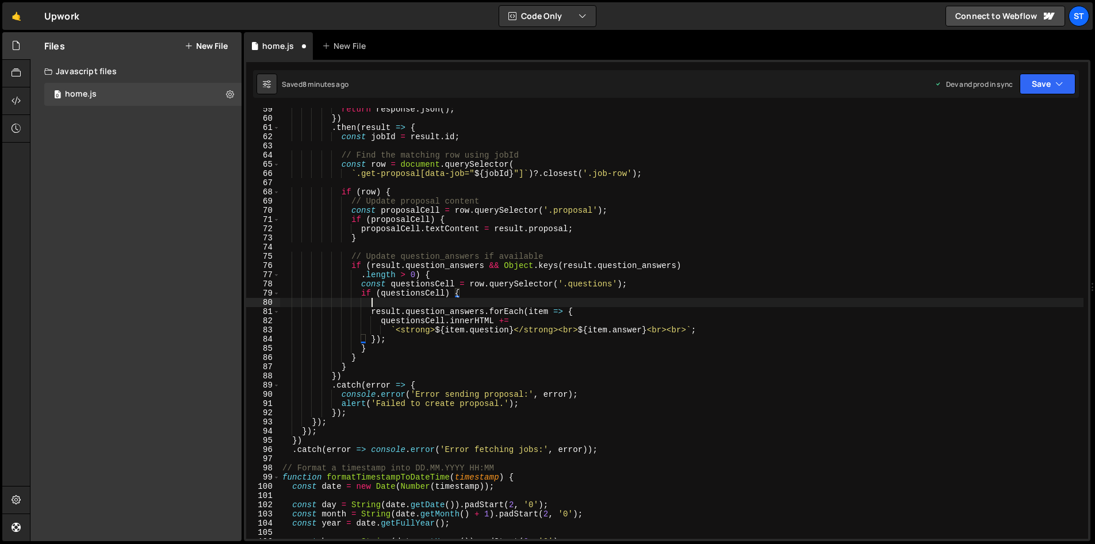
paste textarea "questionsCell"
click at [1047, 84] on button "Save" at bounding box center [1048, 84] width 56 height 21
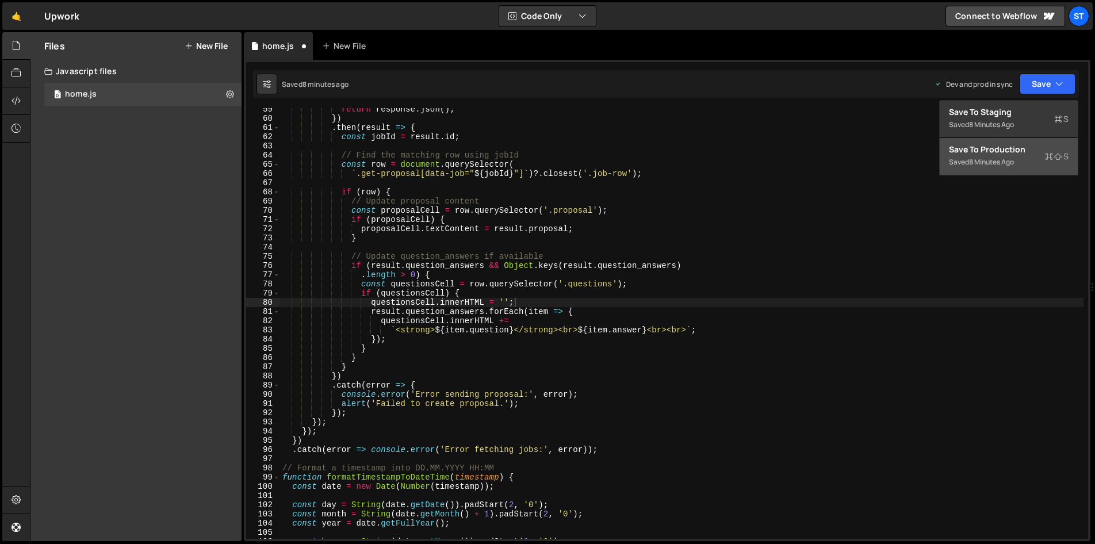
click at [1019, 156] on div "Saved 8 minutes ago" at bounding box center [1009, 162] width 120 height 14
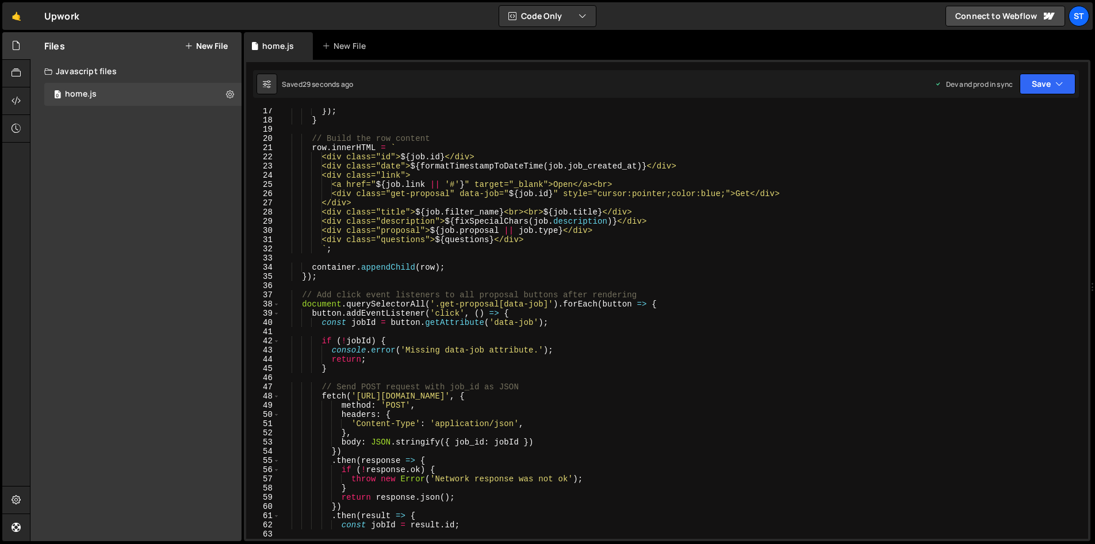
scroll to position [0, 0]
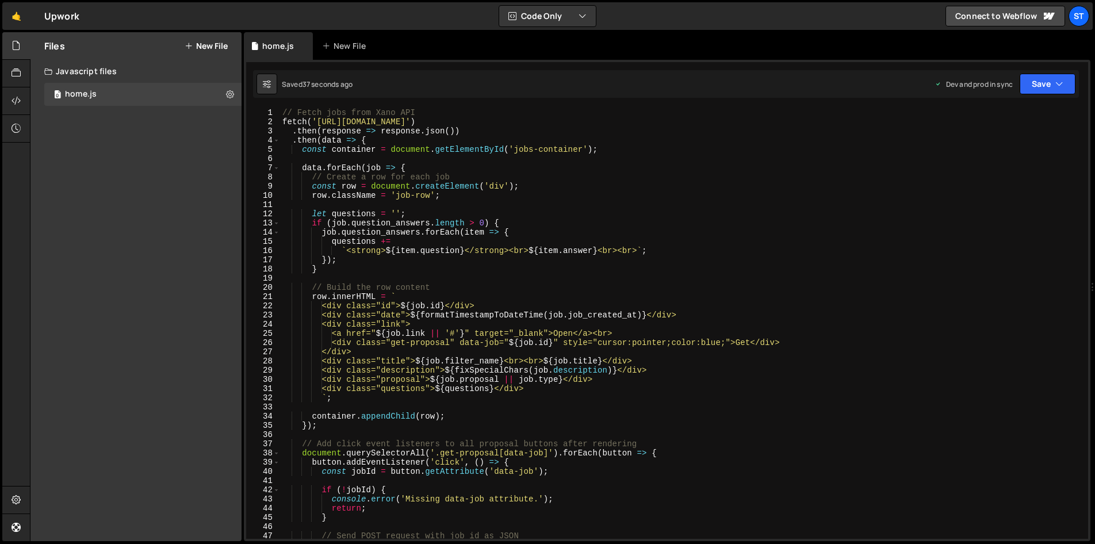
click at [424, 361] on div "// Fetch jobs from Xano API fetch ( '[URL][DOMAIN_NAME]' ) . then ( response =>…" at bounding box center [681, 332] width 803 height 449
type textarea "<div class="title"><strong>${job.filter_name}</strong><br><br>${job.title}</div>"
click at [1048, 89] on button "Save" at bounding box center [1048, 84] width 56 height 21
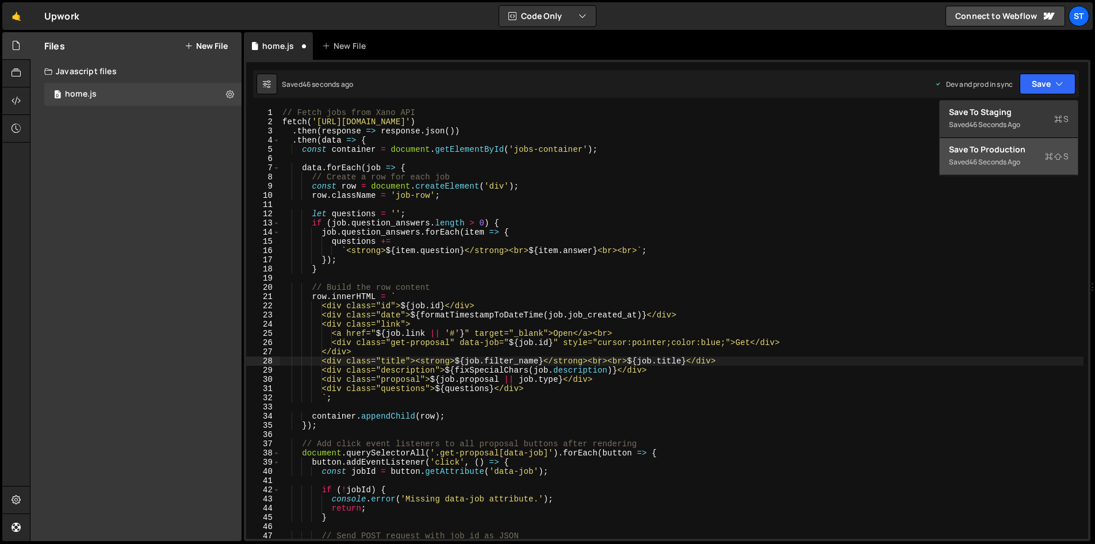
click at [1017, 160] on div "46 seconds ago" at bounding box center [994, 162] width 51 height 10
